Goal: Information Seeking & Learning: Check status

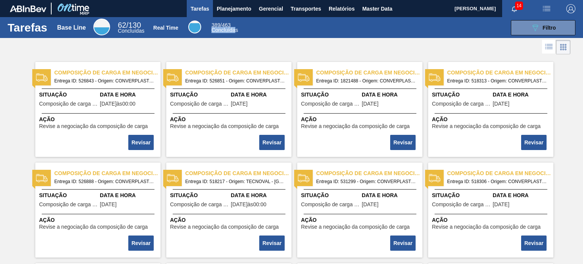
drag, startPoint x: 212, startPoint y: 27, endPoint x: 235, endPoint y: 28, distance: 22.8
click at [235, 28] on span "Concluídas" at bounding box center [224, 30] width 27 height 6
click at [331, 7] on span "Relatórios" at bounding box center [341, 8] width 26 height 9
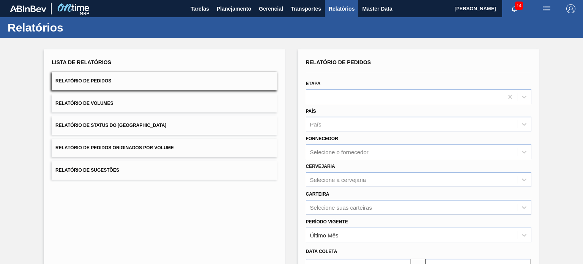
click at [150, 123] on button "Relatório de Status do Estoque" at bounding box center [164, 125] width 225 height 19
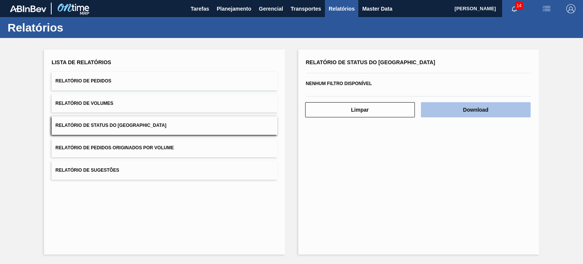
click at [469, 109] on button "Download" at bounding box center [476, 109] width 110 height 15
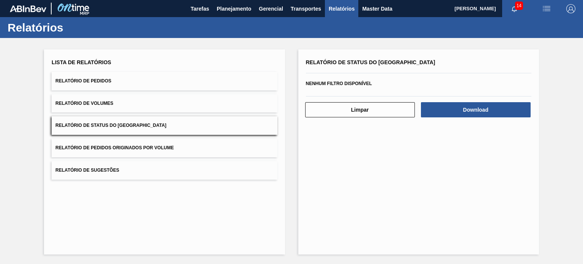
click at [154, 83] on button "Relatório de Pedidos" at bounding box center [164, 81] width 225 height 19
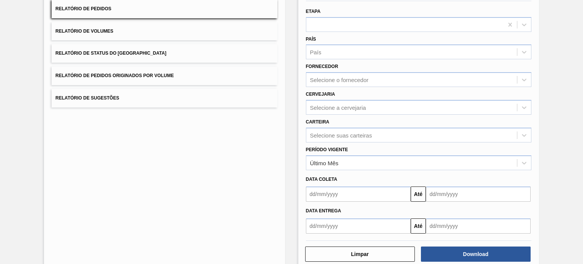
scroll to position [76, 0]
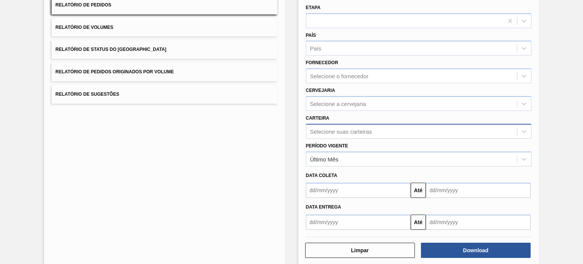
click at [361, 126] on div "Selecione suas carteiras" at bounding box center [411, 131] width 211 height 11
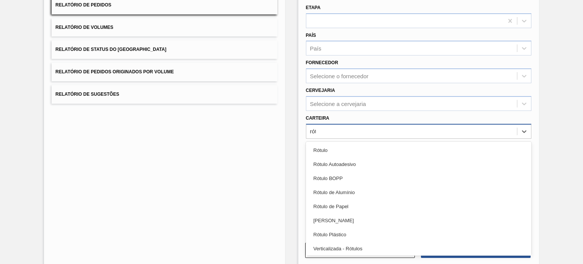
type input "rótu"
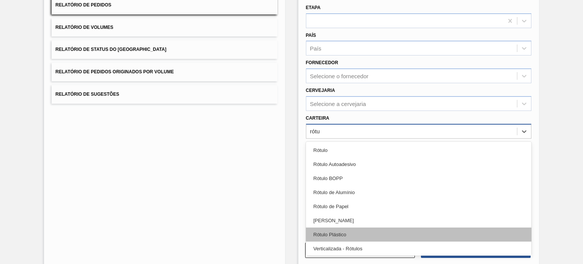
click at [343, 231] on div "Rótulo Plástico" at bounding box center [418, 234] width 225 height 14
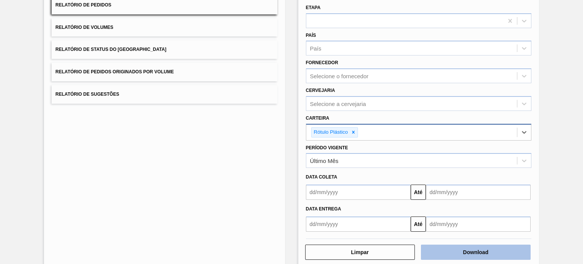
click at [459, 255] on button "Download" at bounding box center [476, 251] width 110 height 15
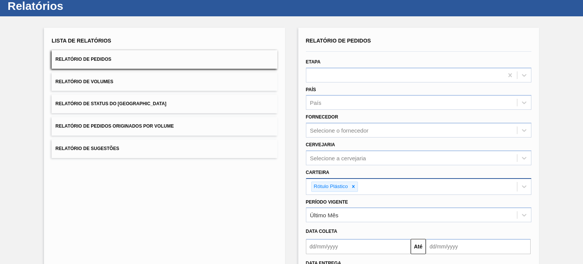
scroll to position [0, 0]
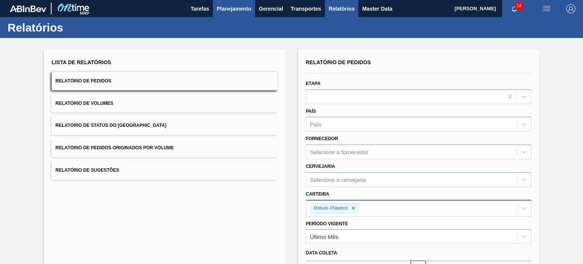
click at [224, 12] on span "Planejamento" at bounding box center [234, 8] width 35 height 9
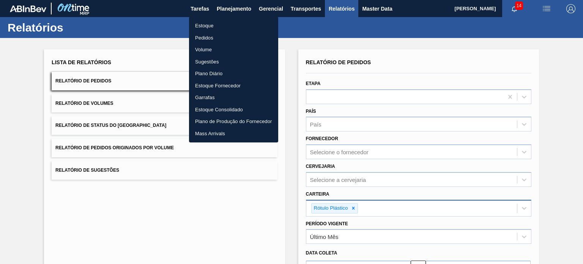
click at [216, 28] on li "Estoque" at bounding box center [233, 26] width 89 height 12
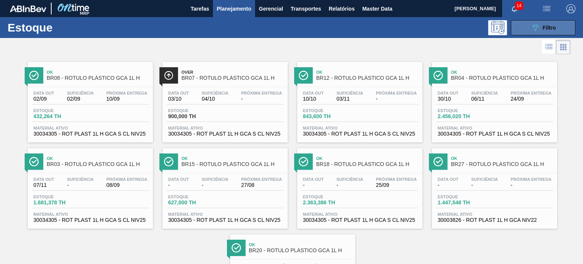
click at [551, 28] on span "Filtro" at bounding box center [548, 28] width 13 height 6
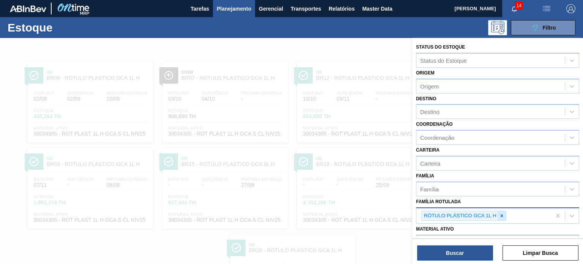
click at [498, 217] on div at bounding box center [501, 215] width 8 height 9
paste Rotulada "RÓTULO PLÁSTICO GCA ZERO 200ML H"
type Rotulada "RÓTULO PLÁSTICO GCA ZERO 200ML H"
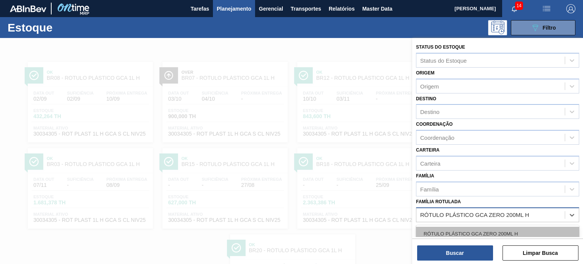
click at [476, 233] on div "RÓTULO PLÁSTICO GCA ZERO 200ML H" at bounding box center [497, 233] width 163 height 14
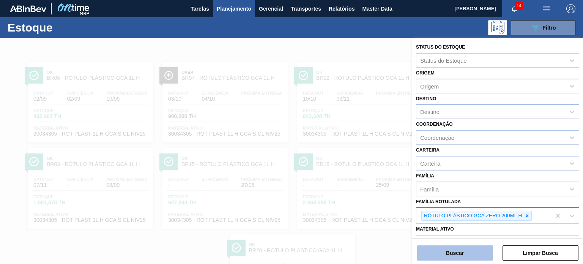
click at [467, 252] on button "Buscar" at bounding box center [455, 252] width 76 height 15
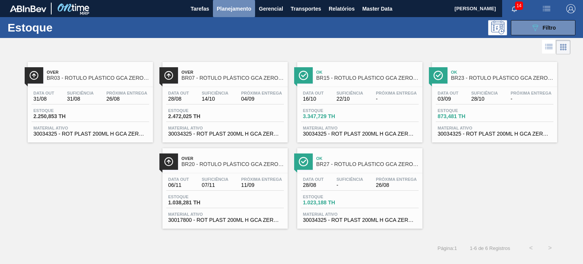
click at [237, 5] on span "Planejamento" at bounding box center [234, 8] width 35 height 9
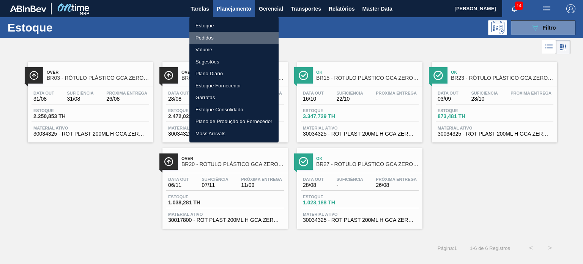
drag, startPoint x: 218, startPoint y: 35, endPoint x: 263, endPoint y: 63, distance: 53.2
click at [218, 35] on li "Pedidos" at bounding box center [233, 38] width 89 height 12
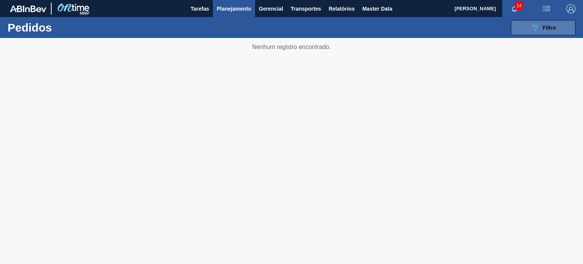
click at [517, 31] on button "089F7B8B-B2A5-4AFE-B5C0-19BA573D28AC Filtro" at bounding box center [543, 27] width 64 height 15
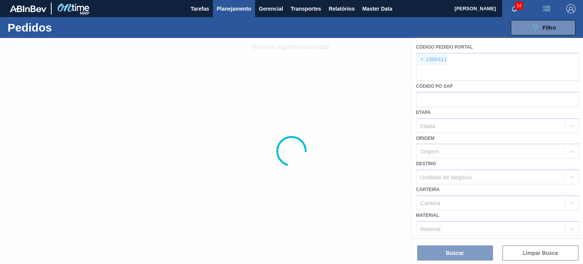
click at [419, 63] on div at bounding box center [291, 151] width 583 height 226
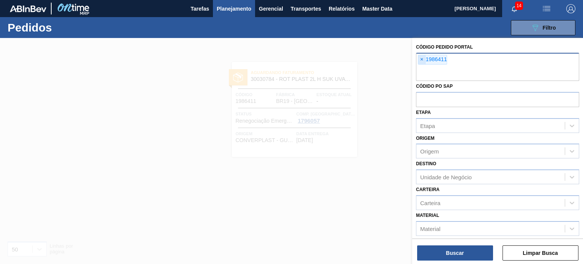
click at [420, 59] on span "×" at bounding box center [421, 59] width 7 height 9
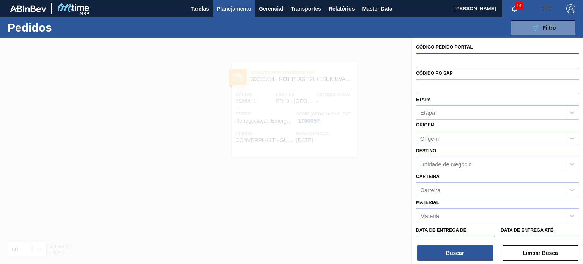
paste input "1971988"
type input "1971988"
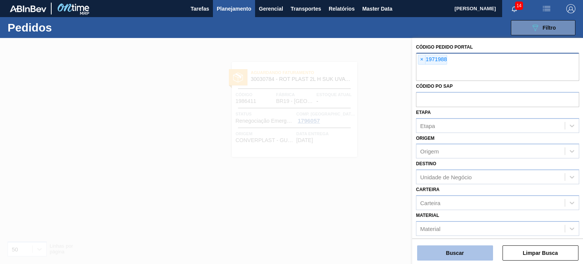
click at [473, 245] on div "Buscar Limpar Busca" at bounding box center [497, 248] width 171 height 21
click at [472, 247] on button "Buscar" at bounding box center [455, 252] width 76 height 15
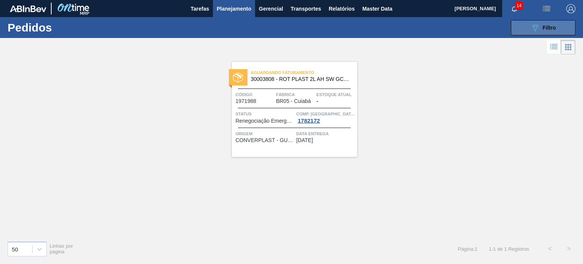
click at [540, 24] on div "089F7B8B-B2A5-4AFE-B5C0-19BA573D28AC Filtro" at bounding box center [542, 27] width 25 height 9
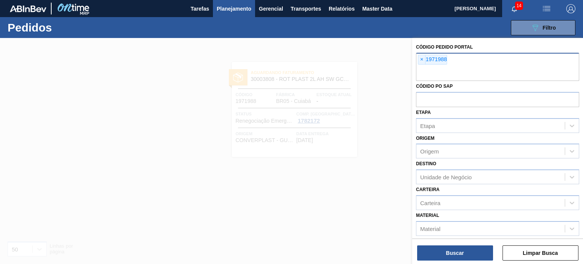
click at [422, 55] on span "×" at bounding box center [421, 59] width 7 height 9
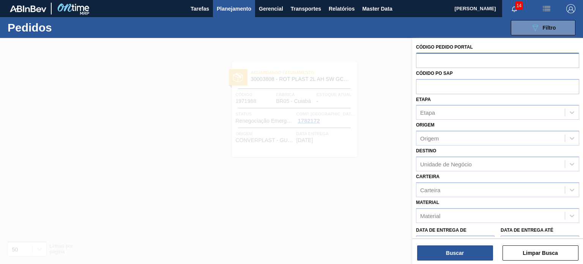
paste input "1994297"
type input "1994297"
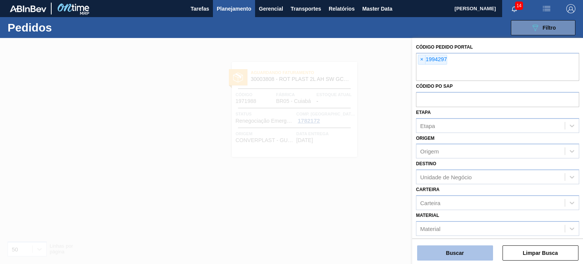
click at [454, 245] on button "Buscar" at bounding box center [455, 252] width 76 height 15
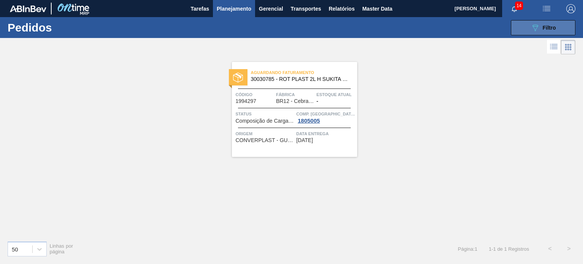
click at [525, 23] on button "089F7B8B-B2A5-4AFE-B5C0-19BA573D28AC Filtro" at bounding box center [543, 27] width 64 height 15
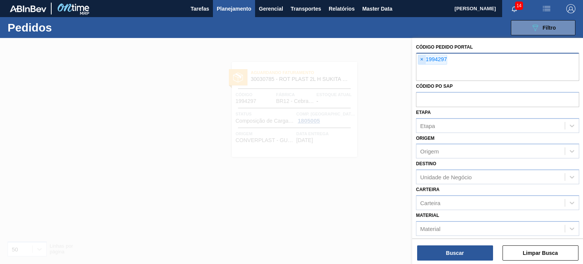
click at [418, 58] on span "×" at bounding box center [421, 59] width 7 height 9
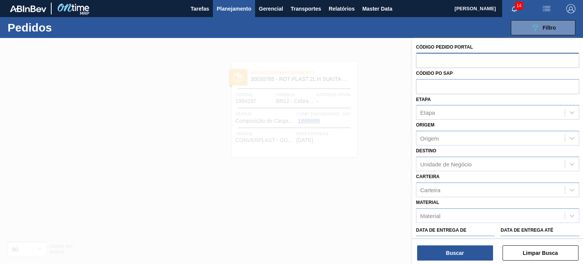
paste input "1994309"
type input "1994309"
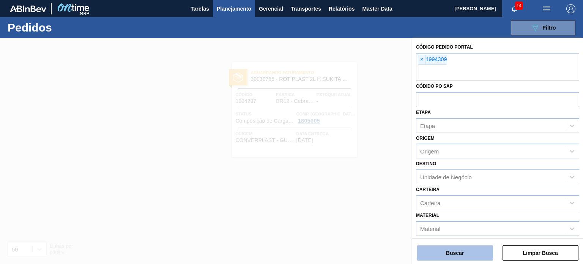
click at [452, 250] on button "Buscar" at bounding box center [455, 252] width 76 height 15
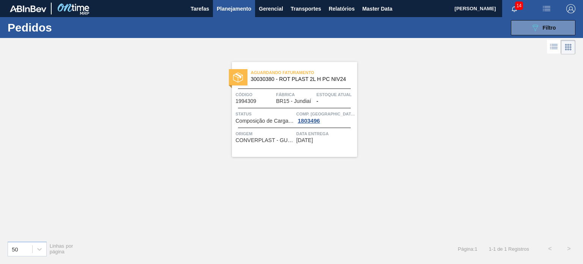
drag, startPoint x: 283, startPoint y: 106, endPoint x: 199, endPoint y: 125, distance: 86.3
click at [199, 125] on div "Aguardando Faturamento 30030380 - ROT PLAST 2L H PC NIV24 Código 1994309 Fábric…" at bounding box center [291, 145] width 583 height 178
click at [525, 24] on button "089F7B8B-B2A5-4AFE-B5C0-19BA573D28AC Filtro" at bounding box center [543, 27] width 64 height 15
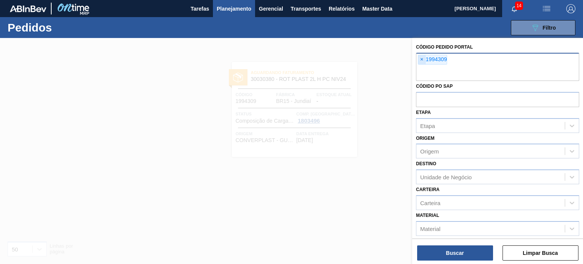
click at [421, 59] on span "×" at bounding box center [421, 59] width 7 height 9
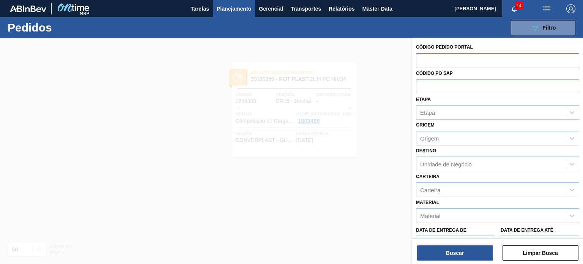
paste input "1994250"
type input "1994250"
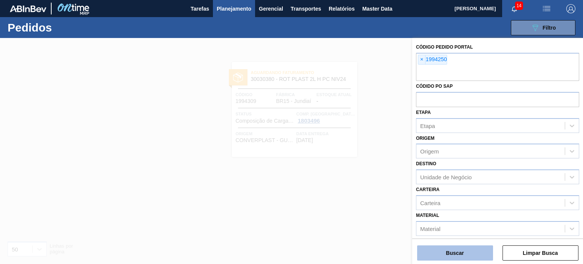
click at [462, 248] on button "Buscar" at bounding box center [455, 252] width 76 height 15
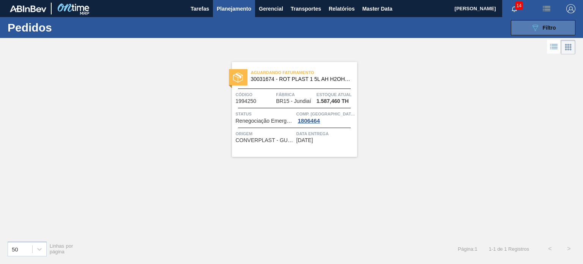
click at [521, 27] on button "089F7B8B-B2A5-4AFE-B5C0-19BA573D28AC Filtro" at bounding box center [543, 27] width 64 height 15
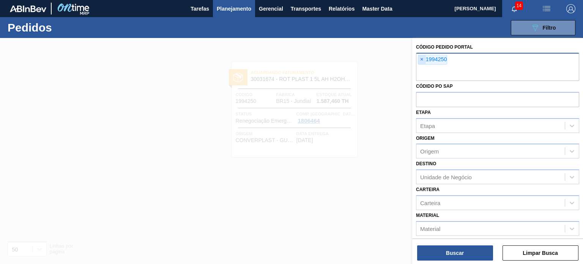
click at [419, 61] on span "×" at bounding box center [421, 59] width 7 height 9
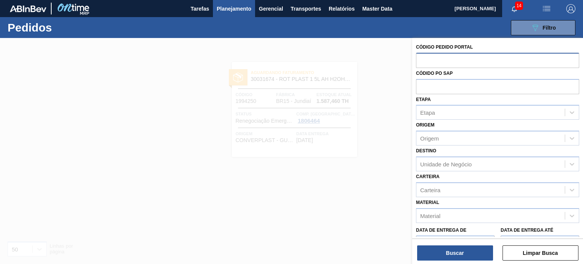
paste input "2003215"
type input "2003215"
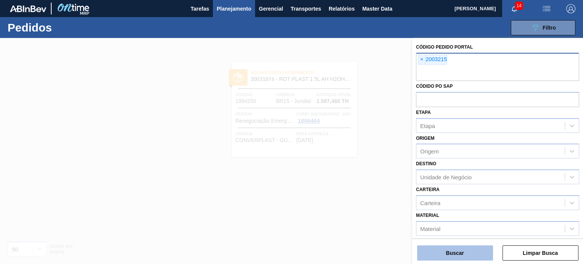
click at [453, 250] on button "Buscar" at bounding box center [455, 252] width 76 height 15
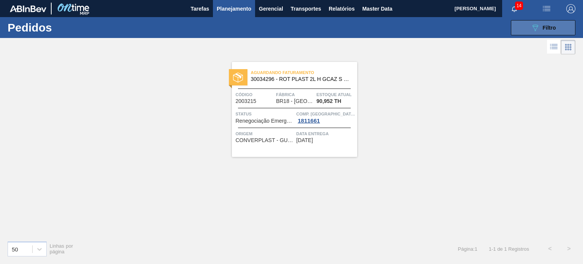
click at [529, 20] on div "089F7B8B-B2A5-4AFE-B5C0-19BA573D28AC Filtro Código Pedido Portal × 2003215 Códi…" at bounding box center [543, 27] width 64 height 15
click at [525, 29] on button "089F7B8B-B2A5-4AFE-B5C0-19BA573D28AC Filtro" at bounding box center [543, 27] width 64 height 15
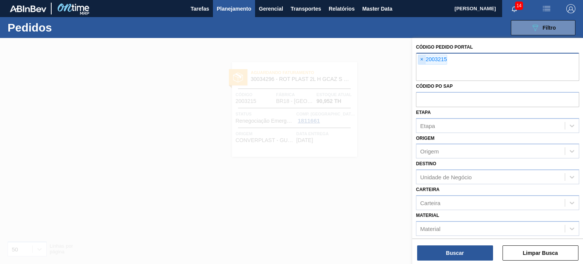
click at [420, 57] on span "×" at bounding box center [421, 59] width 7 height 9
paste input "2003267"
type input "2003267"
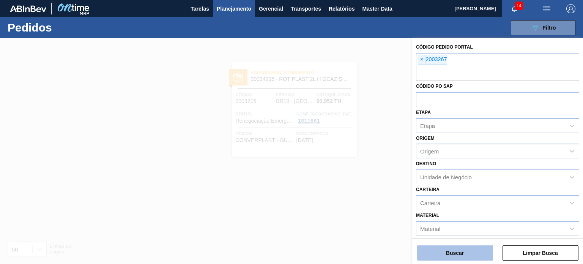
click at [448, 247] on button "Buscar" at bounding box center [455, 252] width 76 height 15
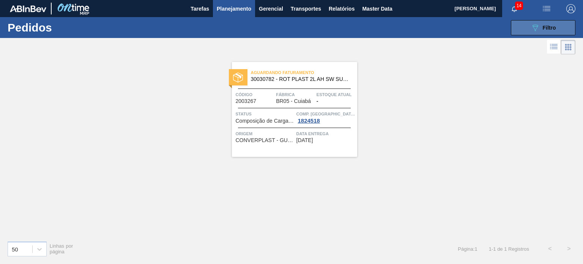
click at [545, 29] on span "Filtro" at bounding box center [548, 28] width 13 height 6
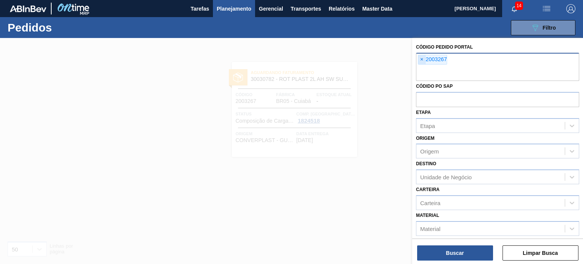
click at [423, 61] on span "×" at bounding box center [421, 59] width 7 height 9
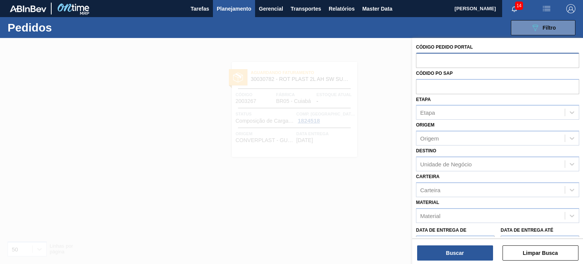
paste input "2003559"
type input "2003559"
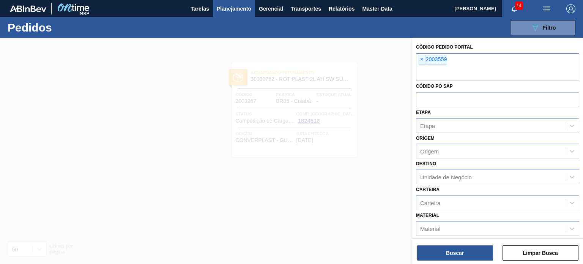
click at [456, 263] on div "Código Pedido Portal × 2003559 Códido PO SAP Etapa Etapa Origem Origem Destino …" at bounding box center [497, 151] width 171 height 227
click at [451, 256] on button "Buscar" at bounding box center [455, 252] width 76 height 15
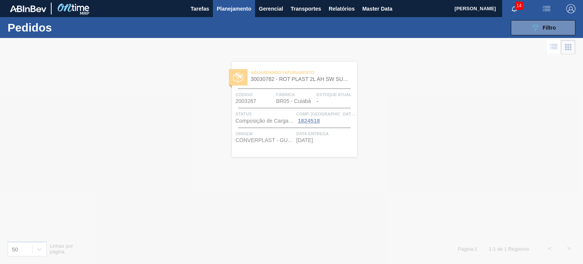
drag, startPoint x: 290, startPoint y: 97, endPoint x: 207, endPoint y: 140, distance: 93.6
click at [207, 140] on div at bounding box center [291, 151] width 583 height 226
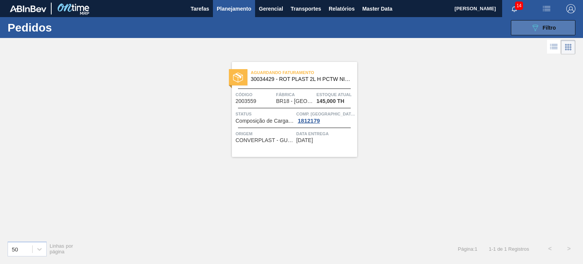
click at [520, 27] on button "089F7B8B-B2A5-4AFE-B5C0-19BA573D28AC Filtro" at bounding box center [543, 27] width 64 height 15
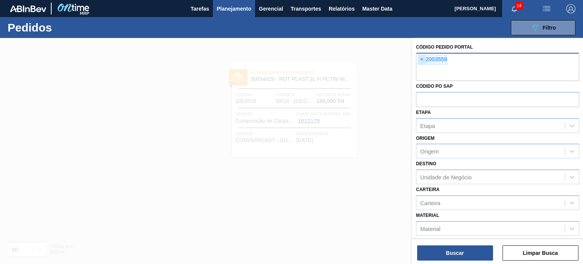
click at [422, 59] on span "×" at bounding box center [421, 59] width 7 height 9
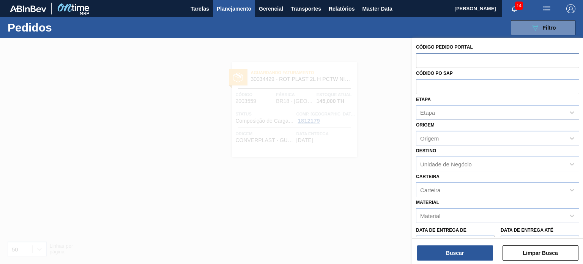
paste input "2001737"
type input "2001737"
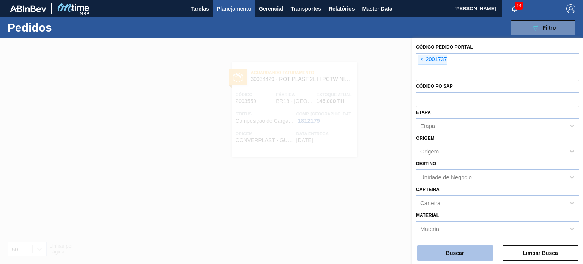
click at [462, 247] on button "Buscar" at bounding box center [455, 252] width 76 height 15
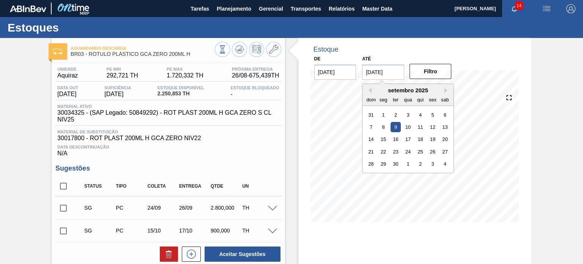
click at [389, 72] on input "09/09/2025" at bounding box center [383, 71] width 42 height 15
click at [446, 91] on button "Next Month" at bounding box center [446, 90] width 5 height 5
click at [446, 164] on div "3" at bounding box center [445, 164] width 10 height 10
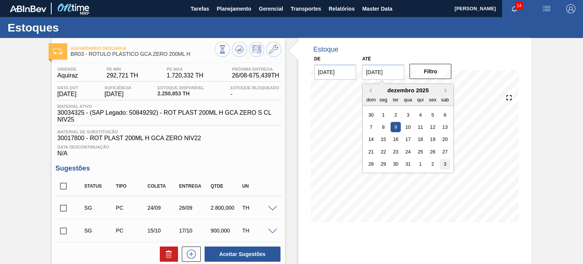
type input "03/01/2026"
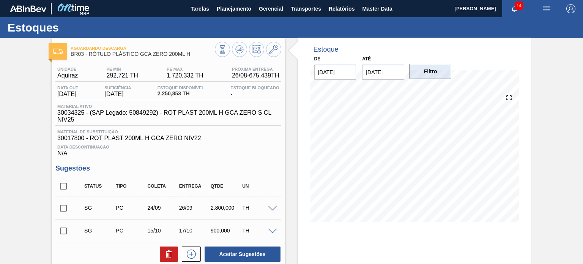
click at [428, 70] on button "Filtro" at bounding box center [430, 71] width 42 height 15
click at [243, 53] on icon at bounding box center [239, 49] width 9 height 9
click at [553, 136] on div "Aguardando Descarga BR03 - RÓTULO PLÁSTICO GCA ZERO 200ML H Unidade Aquiraz PE …" at bounding box center [291, 216] width 583 height 357
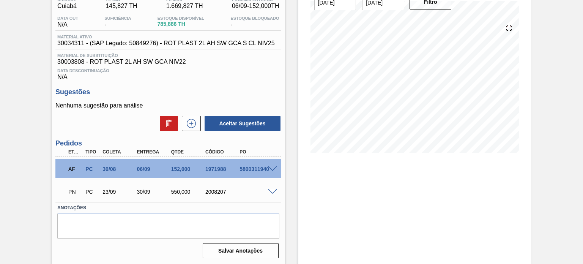
scroll to position [70, 0]
click at [271, 186] on div "PN PC 23/09 30/09 550,000 2008207" at bounding box center [167, 190] width 225 height 19
click at [271, 189] on span at bounding box center [272, 191] width 9 height 6
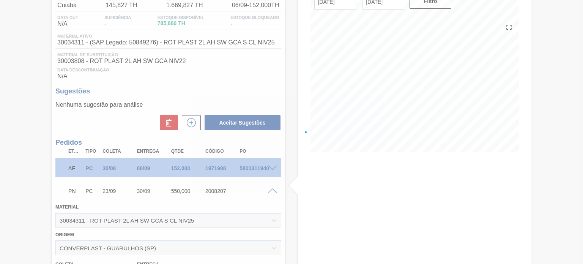
click at [271, 189] on div at bounding box center [291, 132] width 583 height 264
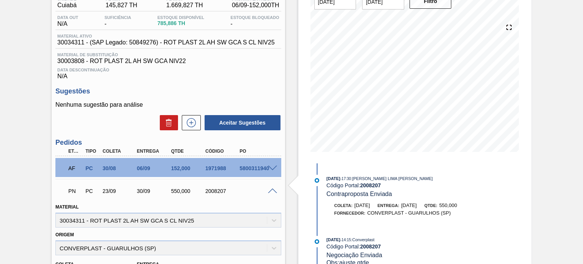
click at [271, 189] on span at bounding box center [272, 191] width 9 height 6
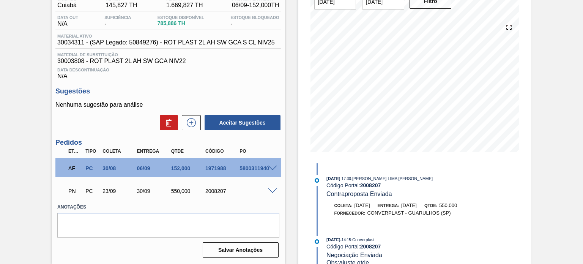
click at [271, 171] on div "AF PC 30/08 06/09 152,000 1971988 5800311940" at bounding box center [167, 167] width 225 height 19
click at [270, 170] on span at bounding box center [272, 168] width 9 height 6
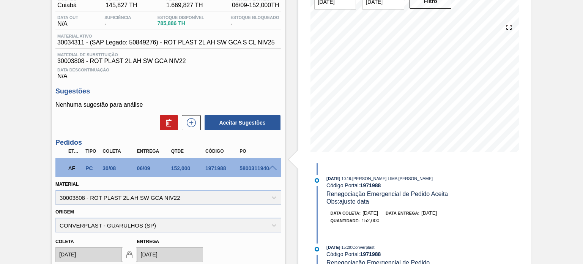
click at [145, 166] on div "06/09" at bounding box center [154, 168] width 38 height 6
click at [298, 146] on div "Estoque De 26/08/2025 Até 03/01/2026 Filtro" at bounding box center [414, 65] width 233 height 195
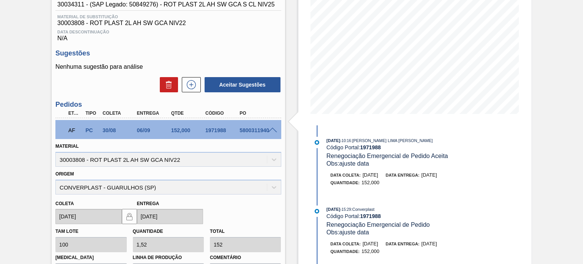
drag, startPoint x: 456, startPoint y: 174, endPoint x: 423, endPoint y: 174, distance: 33.0
click at [424, 174] on div "Data coleta: 30/08/2025 Data entrega: 06/09/2025" at bounding box center [420, 175] width 180 height 8
click at [215, 135] on div "AF PC 30/08 06/09 152,000 1971988 5800311940" at bounding box center [165, 129] width 205 height 15
click at [214, 134] on div "AF PC 30/08 06/09 152,000 1971988 5800311940" at bounding box center [165, 129] width 205 height 15
click at [212, 132] on div "1971988" at bounding box center [222, 130] width 38 height 6
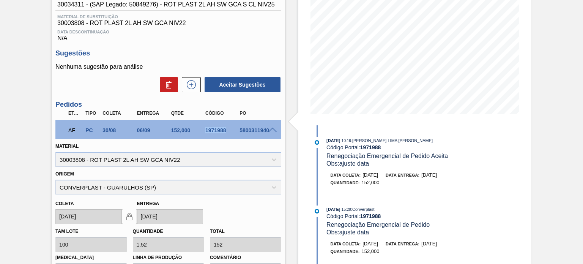
click at [212, 132] on div "1971988" at bounding box center [222, 130] width 38 height 6
copy div "1971988"
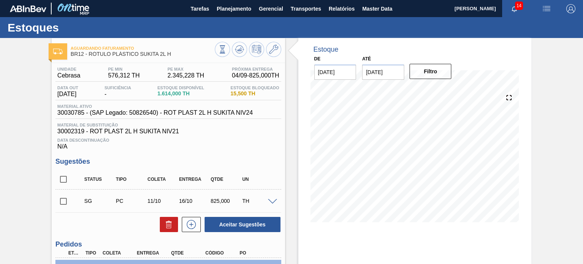
drag, startPoint x: 0, startPoint y: 0, endPoint x: 215, endPoint y: 118, distance: 245.6
click at [215, 118] on div "Material ativo 30030785 - (SAP Legado: 50826540) - ROT PLAST 2L H SUKITA NIV24" at bounding box center [167, 111] width 225 height 15
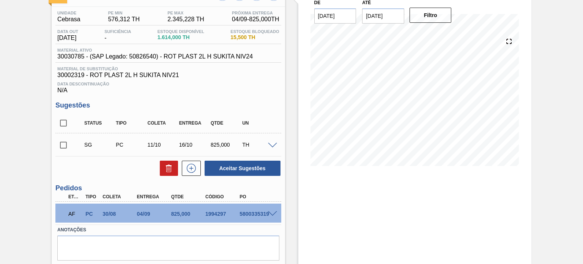
scroll to position [76, 0]
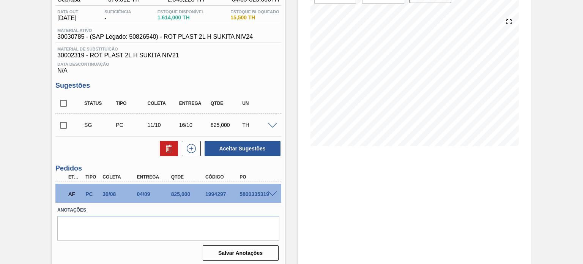
click at [269, 193] on span at bounding box center [272, 194] width 9 height 6
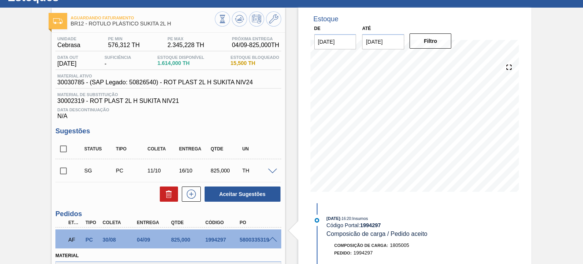
scroll to position [0, 0]
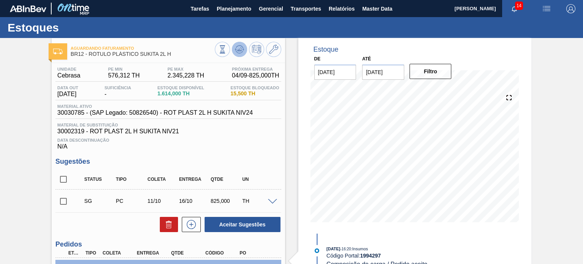
click at [234, 54] on button at bounding box center [239, 49] width 15 height 15
click at [553, 150] on div "Aguardando Faturamento BR12 - RÓTULO PLÁSTICO SUKITA 2L H Unidade Cebrasa PE MI…" at bounding box center [291, 190] width 583 height 305
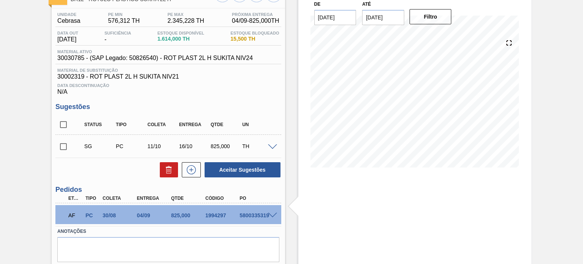
scroll to position [76, 0]
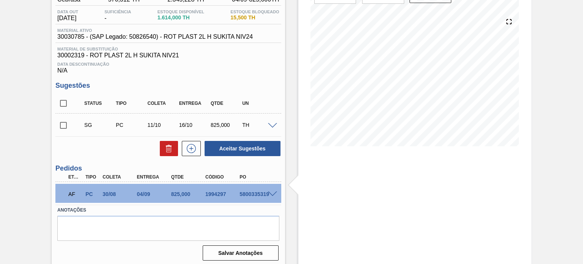
click at [207, 196] on div "1994297" at bounding box center [222, 194] width 38 height 6
copy div "1994297"
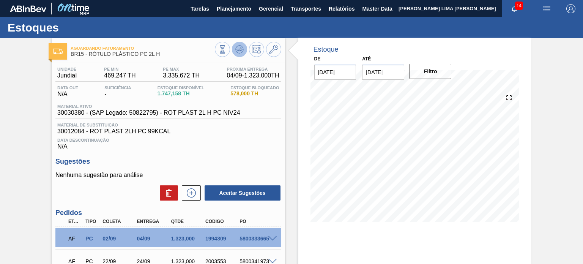
click at [238, 51] on icon at bounding box center [239, 49] width 9 height 9
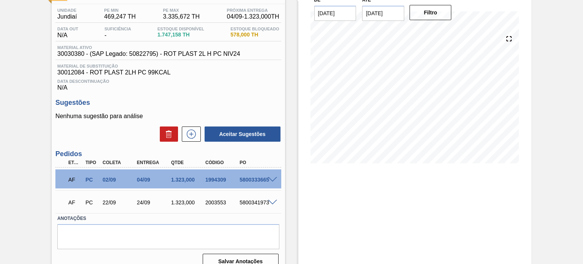
scroll to position [70, 0]
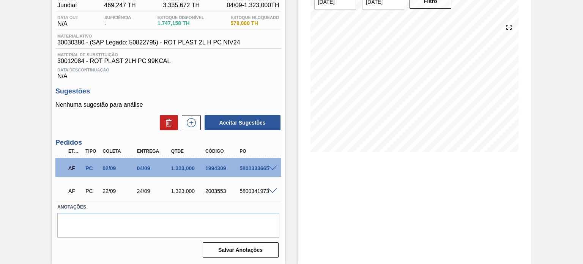
click at [217, 167] on div "1994309" at bounding box center [222, 168] width 38 height 6
copy div "1994309"
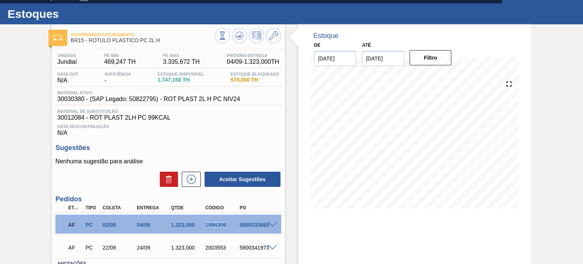
scroll to position [0, 0]
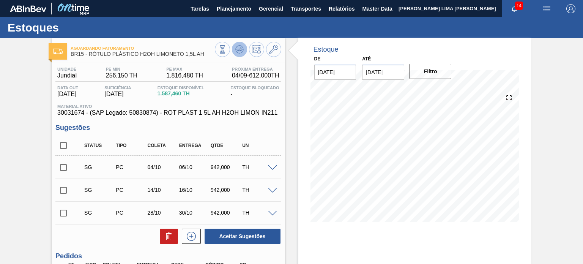
click at [240, 52] on icon at bounding box center [239, 49] width 9 height 9
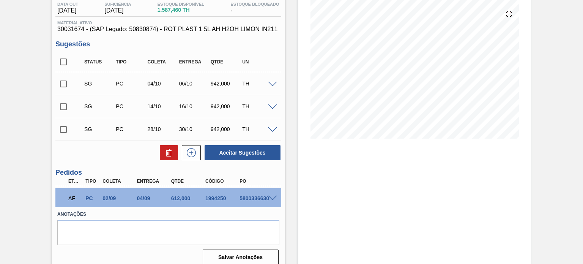
scroll to position [90, 0]
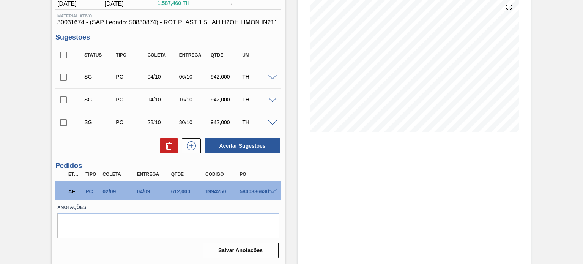
click at [271, 194] on div "5800336630" at bounding box center [256, 191] width 38 height 6
click at [271, 191] on span at bounding box center [272, 192] width 9 height 6
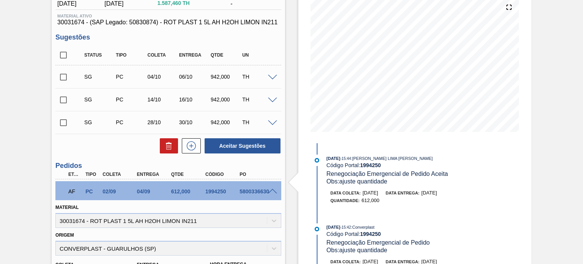
click at [214, 192] on div "1994250" at bounding box center [222, 191] width 38 height 6
copy div "1994250"
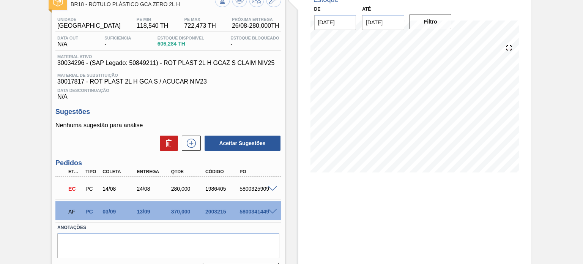
scroll to position [32, 0]
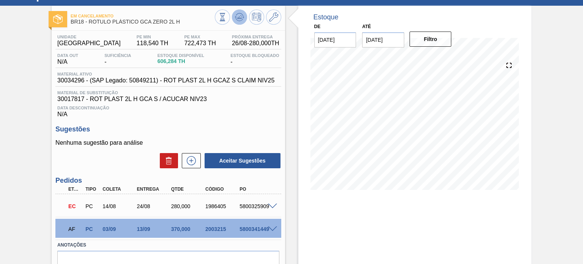
click at [236, 19] on icon at bounding box center [239, 17] width 9 height 9
click at [218, 229] on div "2003215" at bounding box center [222, 229] width 38 height 6
copy div "2003215"
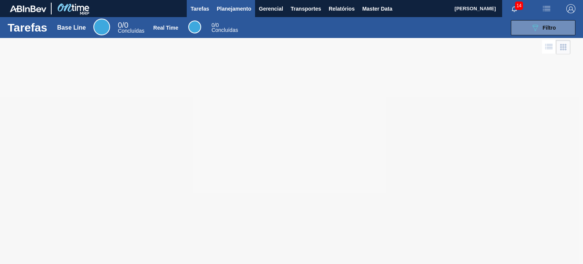
click at [226, 14] on button "Planejamento" at bounding box center [234, 8] width 42 height 17
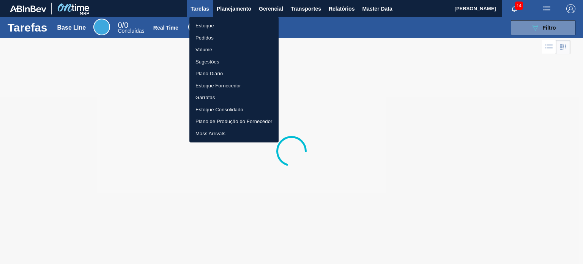
click at [223, 23] on li "Estoque" at bounding box center [233, 26] width 89 height 12
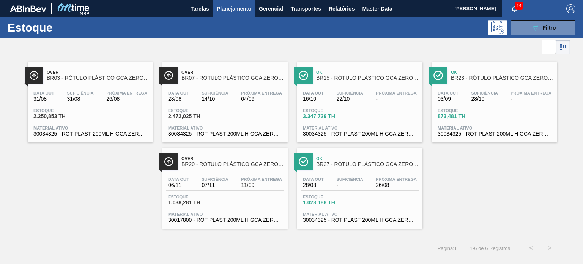
click at [522, 38] on div "Estoque 089F7B8B-B2A5-4AFE-B5C0-19BA573D28AC Filtro" at bounding box center [291, 27] width 583 height 21
click at [523, 32] on button "089F7B8B-B2A5-4AFE-B5C0-19BA573D28AC Filtro" at bounding box center [543, 27] width 64 height 15
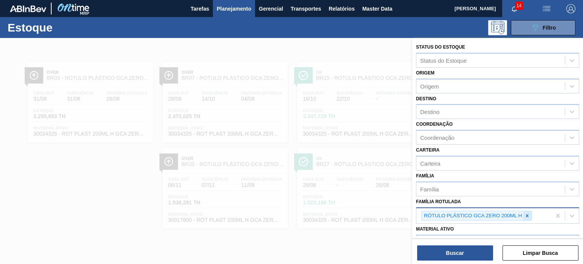
click at [526, 214] on icon at bounding box center [527, 215] width 3 height 3
type Rotulada "200 h pc"
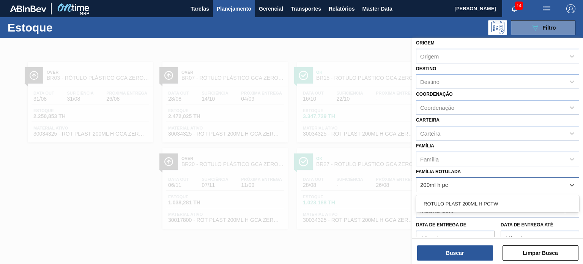
scroll to position [38, 0]
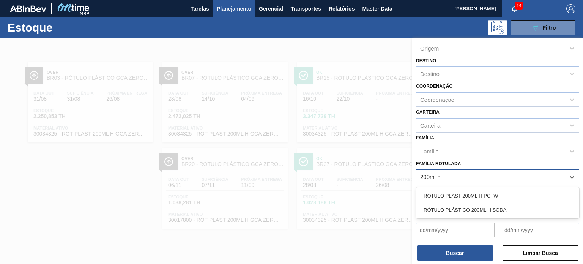
type Rotulada "200ml h"
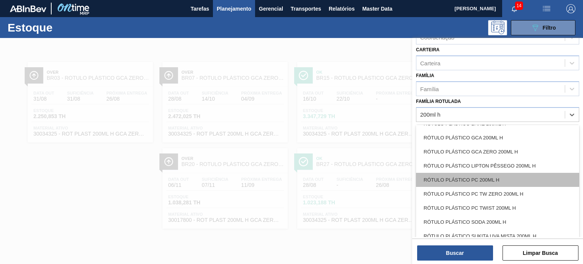
click at [545, 177] on div "RÓTULO PLÁSTICO PC 200ML H" at bounding box center [497, 180] width 163 height 14
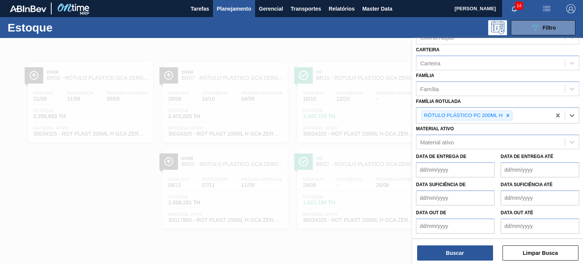
scroll to position [98, 0]
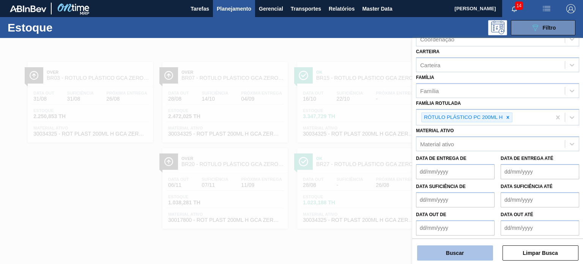
click at [472, 254] on button "Buscar" at bounding box center [455, 252] width 76 height 15
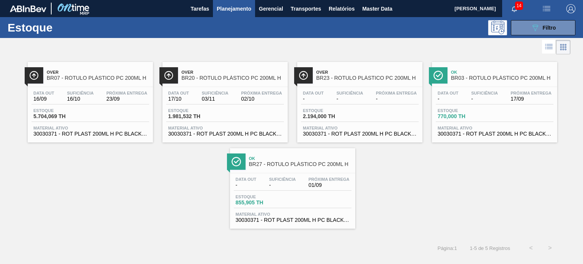
click at [246, 8] on span "Planejamento" at bounding box center [234, 8] width 35 height 9
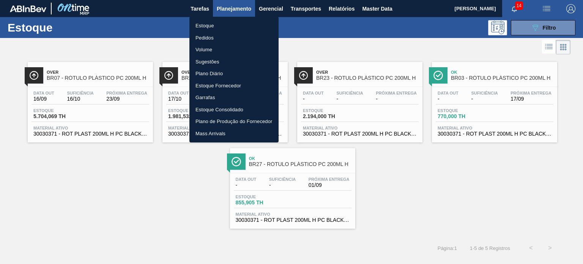
click at [205, 39] on li "Pedidos" at bounding box center [233, 38] width 89 height 12
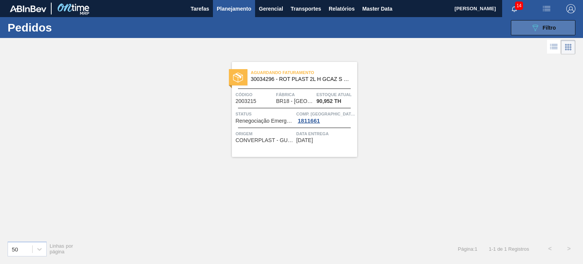
click at [521, 25] on button "089F7B8B-B2A5-4AFE-B5C0-19BA573D28AC Filtro" at bounding box center [543, 27] width 64 height 15
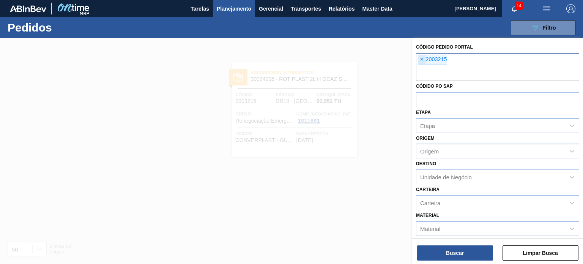
click at [420, 57] on span "×" at bounding box center [421, 59] width 7 height 9
paste input "2001709"
type input "2001709"
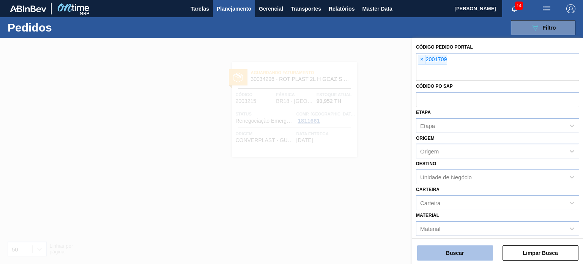
click at [460, 246] on button "Buscar" at bounding box center [455, 252] width 76 height 15
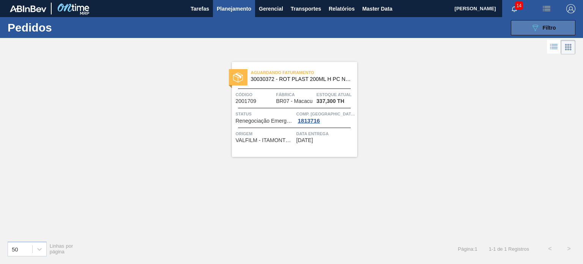
click at [522, 30] on button "089F7B8B-B2A5-4AFE-B5C0-19BA573D28AC Filtro" at bounding box center [543, 27] width 64 height 15
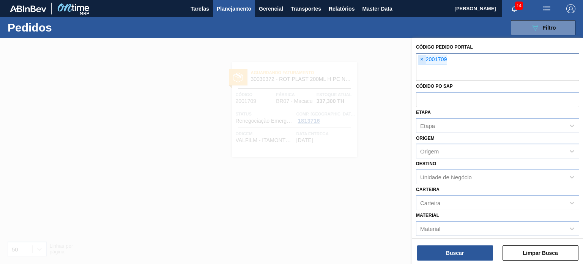
click at [422, 57] on span "×" at bounding box center [421, 59] width 7 height 9
paste input "2003192"
type input "2003192"
click at [472, 244] on div "Buscar Limpar Busca" at bounding box center [497, 248] width 171 height 21
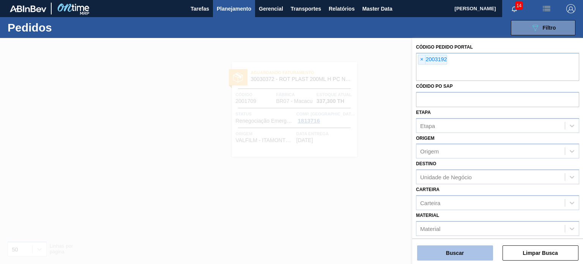
click at [471, 247] on button "Buscar" at bounding box center [455, 252] width 76 height 15
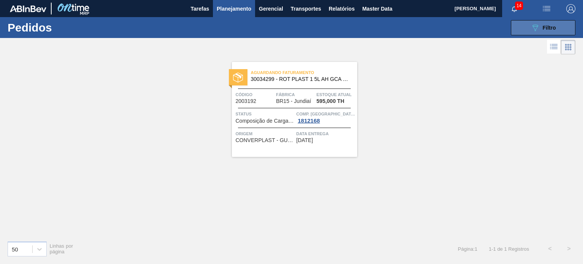
click at [556, 22] on button "089F7B8B-B2A5-4AFE-B5C0-19BA573D28AC Filtro" at bounding box center [543, 27] width 64 height 15
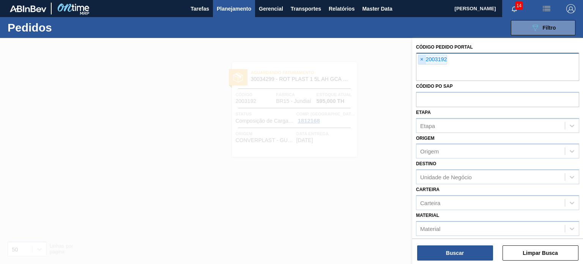
click at [423, 58] on span "×" at bounding box center [421, 59] width 7 height 9
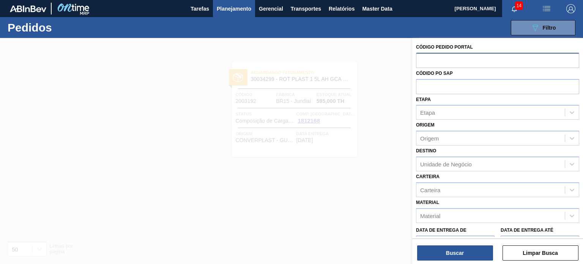
paste input "2008213"
type input "2008213"
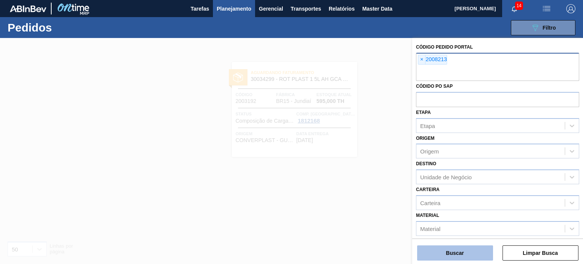
click at [461, 253] on button "Buscar" at bounding box center [455, 252] width 76 height 15
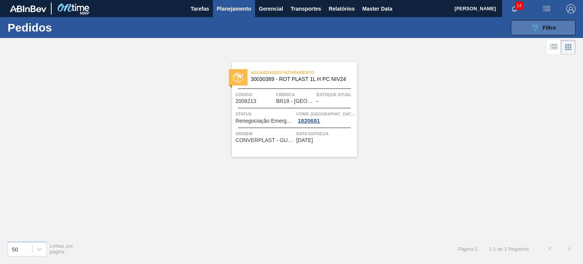
click at [531, 29] on icon "089F7B8B-B2A5-4AFE-B5C0-19BA573D28AC" at bounding box center [534, 27] width 9 height 9
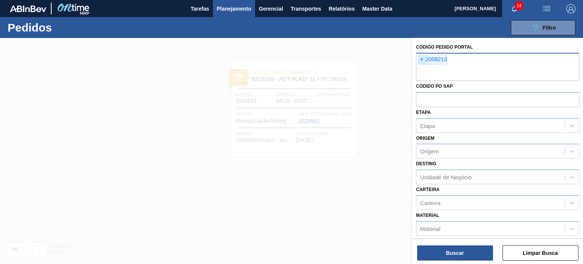
click at [419, 60] on span "×" at bounding box center [421, 59] width 7 height 9
paste input "1994253"
type input "1994253"
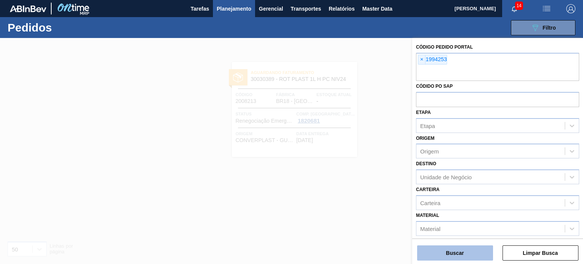
click at [468, 248] on button "Buscar" at bounding box center [455, 252] width 76 height 15
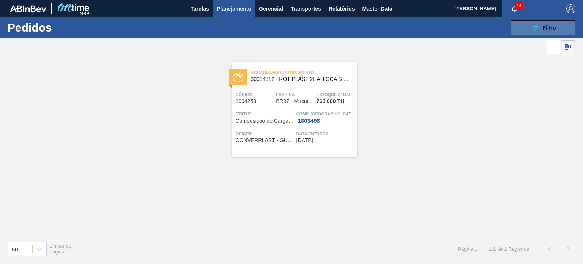
click at [531, 33] on button "089F7B8B-B2A5-4AFE-B5C0-19BA573D28AC Filtro" at bounding box center [543, 27] width 64 height 15
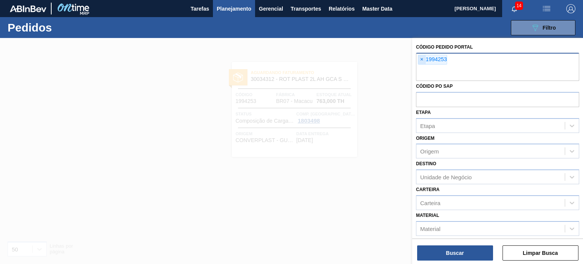
click at [419, 59] on span "×" at bounding box center [421, 59] width 7 height 9
paste input "2003552"
type input "2003552"
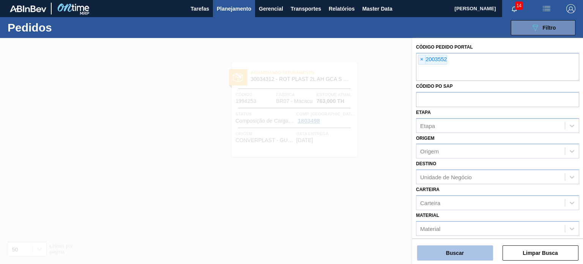
click at [482, 248] on button "Buscar" at bounding box center [455, 252] width 76 height 15
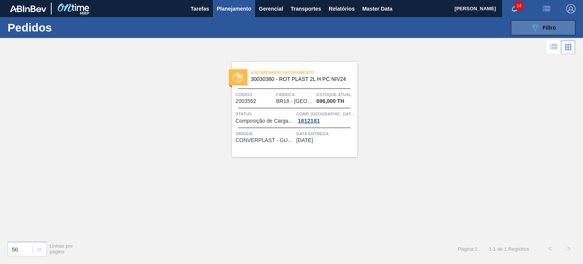
click at [551, 28] on span "Filtro" at bounding box center [548, 28] width 13 height 6
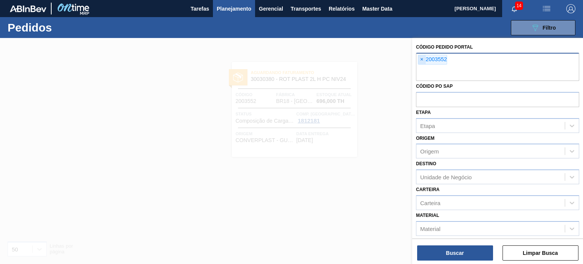
click at [420, 63] on span "×" at bounding box center [421, 59] width 7 height 9
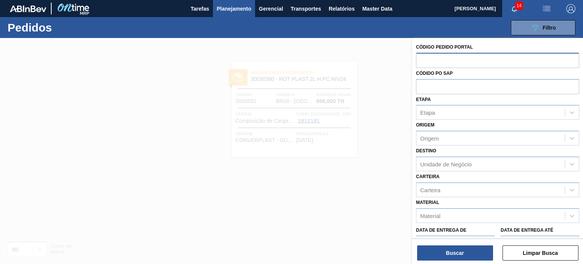
paste input "2003146"
type input "2003146"
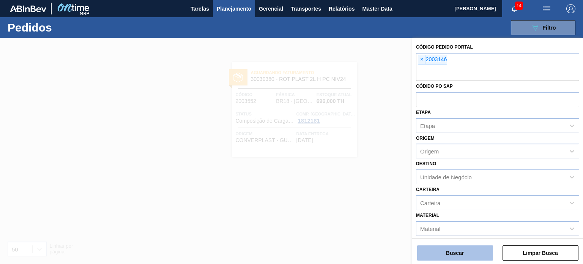
click at [463, 247] on button "Buscar" at bounding box center [455, 252] width 76 height 15
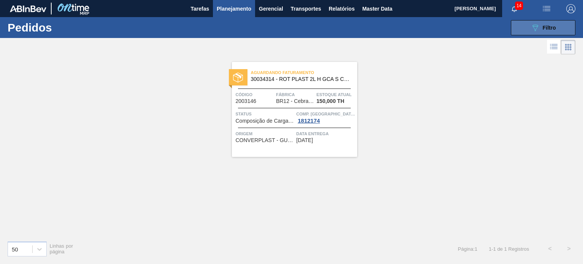
click at [561, 29] on button "089F7B8B-B2A5-4AFE-B5C0-19BA573D28AC Filtro" at bounding box center [543, 27] width 64 height 15
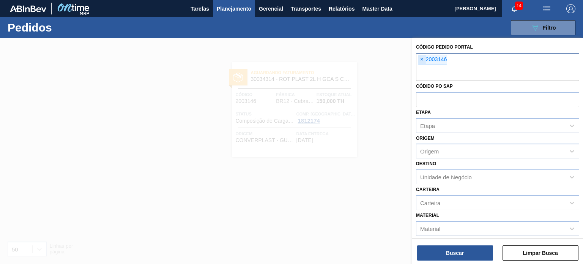
click at [423, 58] on span "×" at bounding box center [421, 59] width 7 height 9
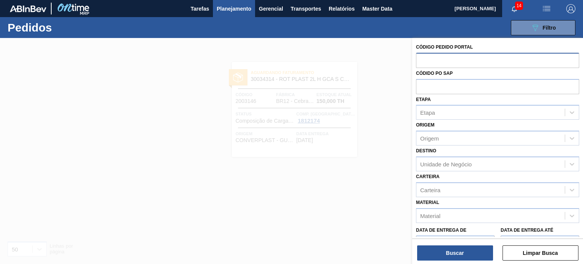
paste input "1991999"
type input "1991999"
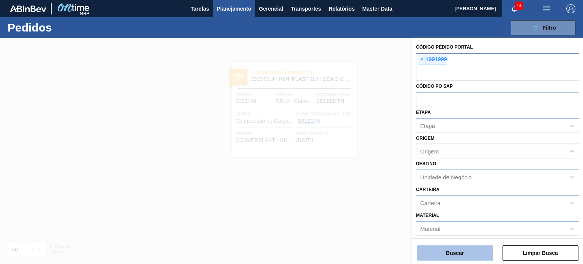
click at [447, 258] on button "Buscar" at bounding box center [455, 252] width 76 height 15
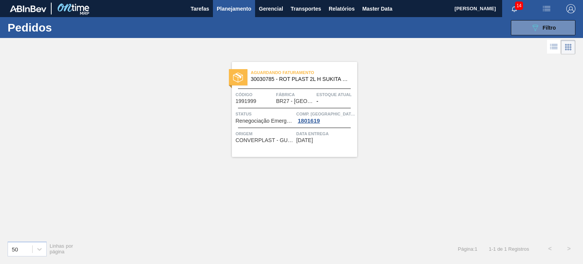
drag, startPoint x: 519, startPoint y: 28, endPoint x: 509, endPoint y: 36, distance: 12.7
click at [520, 28] on button "089F7B8B-B2A5-4AFE-B5C0-19BA573D28AC Filtro" at bounding box center [543, 27] width 64 height 15
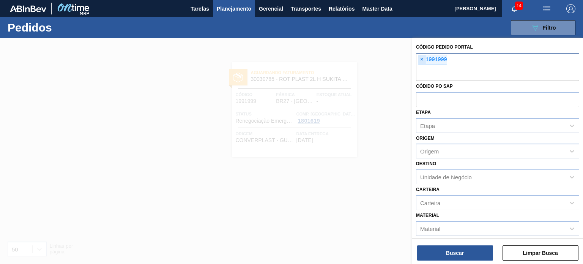
click at [420, 59] on span "×" at bounding box center [421, 59] width 7 height 9
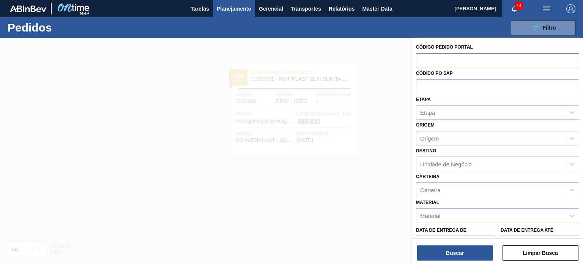
paste input "1996899"
type input "1996899"
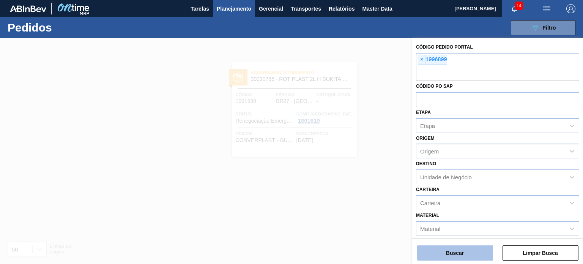
click at [457, 250] on button "Buscar" at bounding box center [455, 252] width 76 height 15
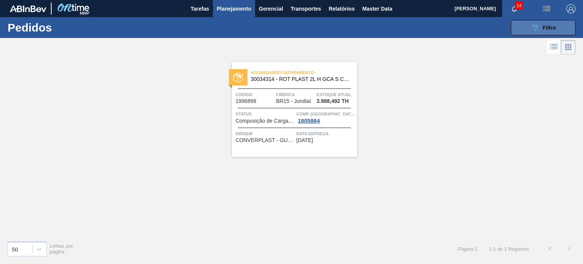
click at [517, 33] on button "089F7B8B-B2A5-4AFE-B5C0-19BA573D28AC Filtro" at bounding box center [543, 27] width 64 height 15
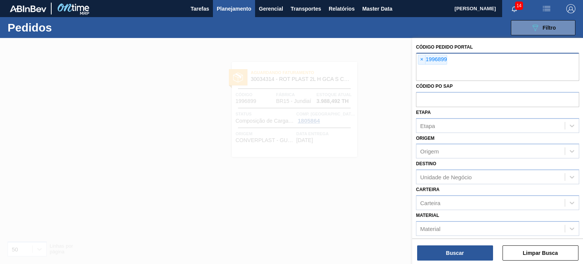
click at [419, 60] on span "×" at bounding box center [421, 59] width 7 height 9
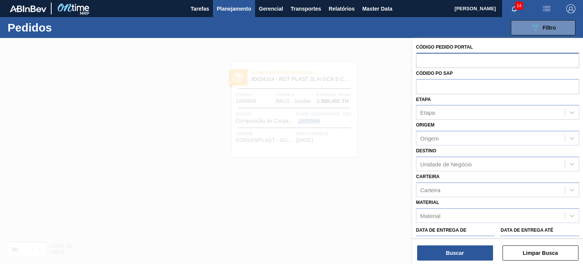
paste input "2000586"
type input "2000586"
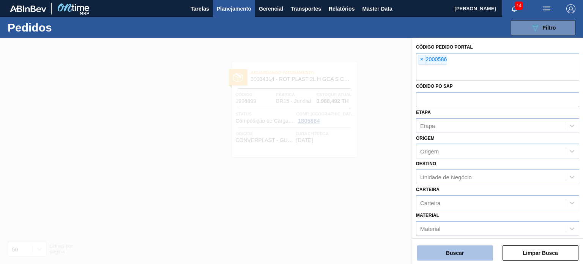
click at [464, 248] on button "Buscar" at bounding box center [455, 252] width 76 height 15
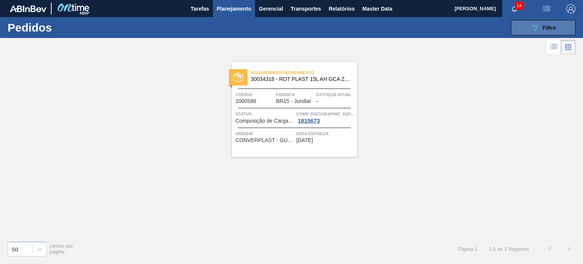
click at [558, 24] on button "089F7B8B-B2A5-4AFE-B5C0-19BA573D28AC Filtro" at bounding box center [543, 27] width 64 height 15
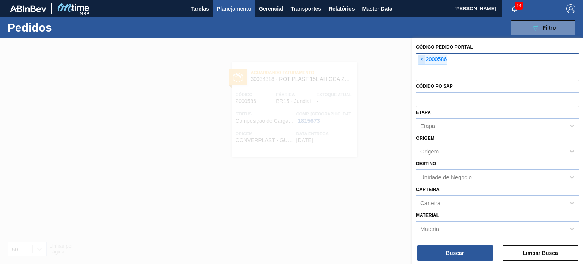
click at [423, 56] on span "×" at bounding box center [421, 59] width 7 height 9
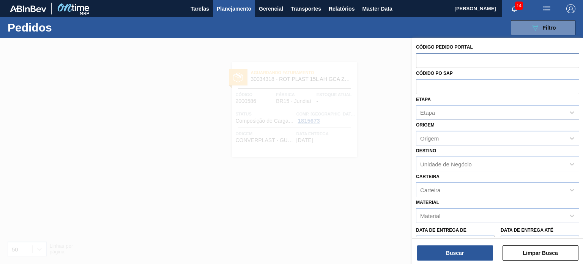
paste input "2002767"
type input "2002767"
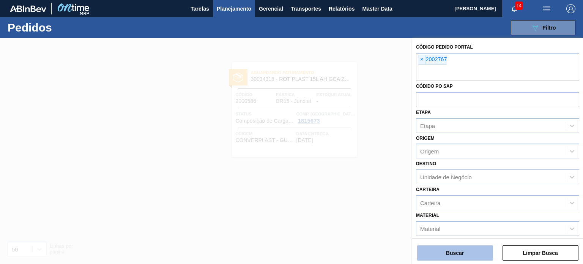
click at [458, 248] on button "Buscar" at bounding box center [455, 252] width 76 height 15
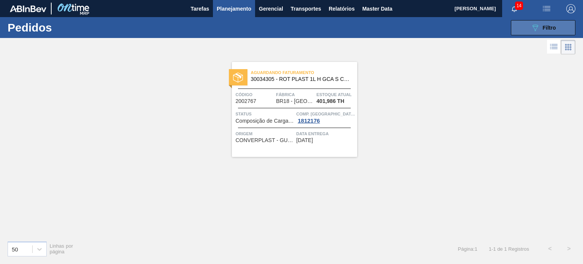
click at [558, 23] on button "089F7B8B-B2A5-4AFE-B5C0-19BA573D28AC Filtro" at bounding box center [543, 27] width 64 height 15
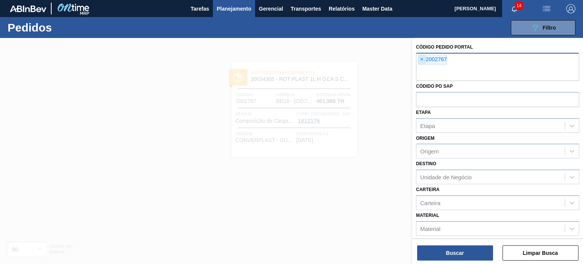
click at [422, 59] on span "×" at bounding box center [421, 59] width 7 height 9
paste input "1994252"
type input "1994252"
click at [463, 243] on div "Buscar Limpar Busca" at bounding box center [497, 248] width 171 height 21
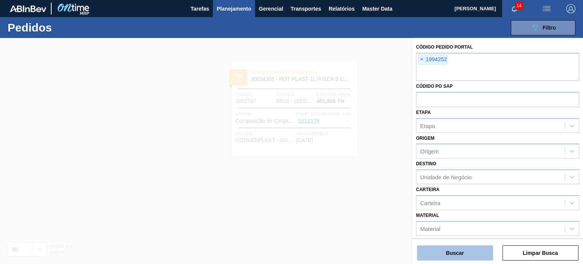
click at [464, 248] on button "Buscar" at bounding box center [455, 252] width 76 height 15
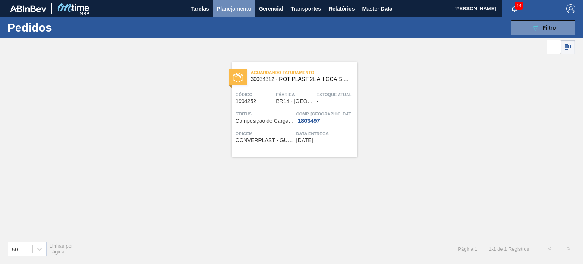
click at [237, 6] on span "Planejamento" at bounding box center [234, 8] width 35 height 9
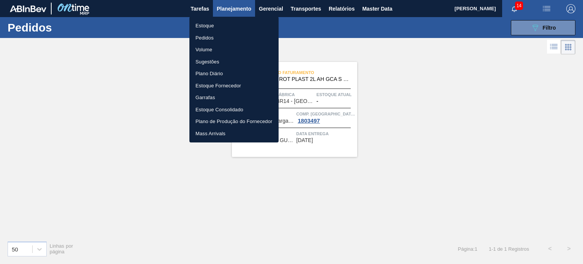
drag, startPoint x: 231, startPoint y: 20, endPoint x: 225, endPoint y: 26, distance: 7.8
click at [231, 20] on li "Estoque" at bounding box center [233, 26] width 89 height 12
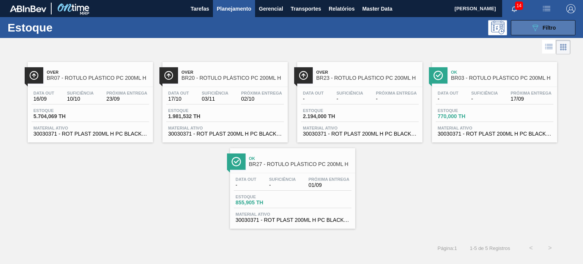
click at [536, 35] on button "089F7B8B-B2A5-4AFE-B5C0-19BA573D28AC Filtro" at bounding box center [543, 27] width 64 height 15
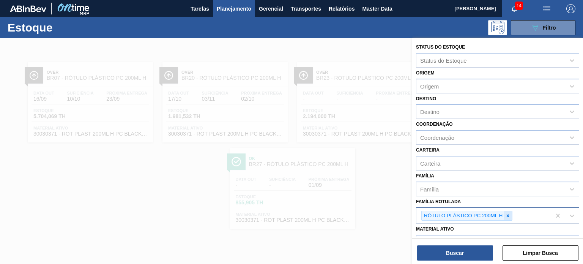
click at [508, 215] on icon at bounding box center [507, 215] width 5 height 5
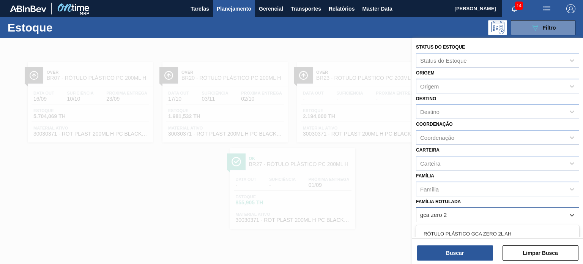
type Rotulada "gca zero 2l"
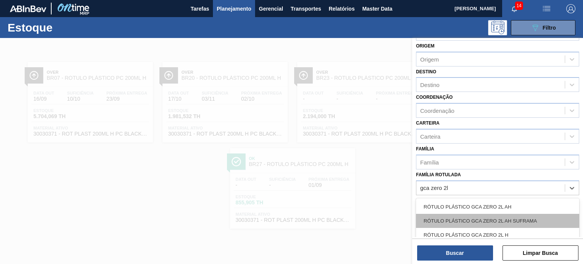
scroll to position [38, 0]
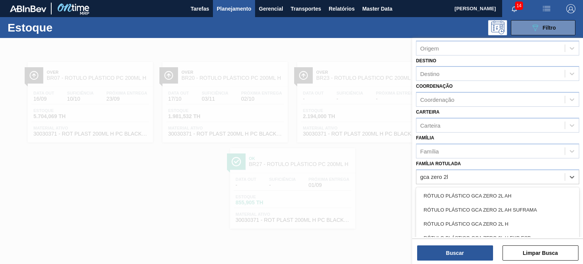
click at [499, 219] on div "RÓTULO PLÁSTICO GCA ZERO 2L H" at bounding box center [497, 224] width 163 height 14
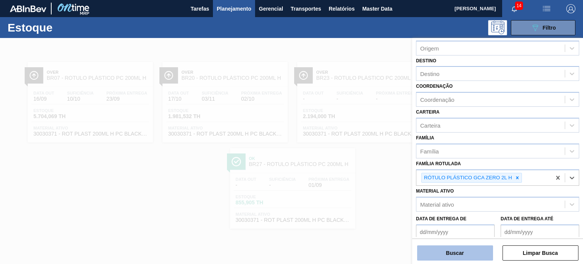
click at [472, 248] on button "Buscar" at bounding box center [455, 252] width 76 height 15
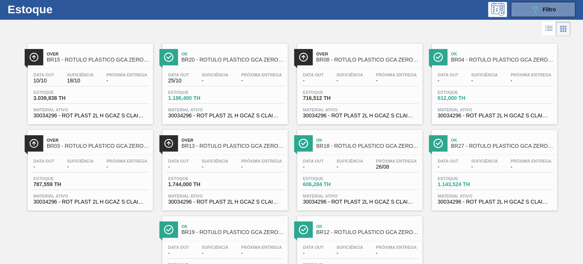
scroll to position [0, 0]
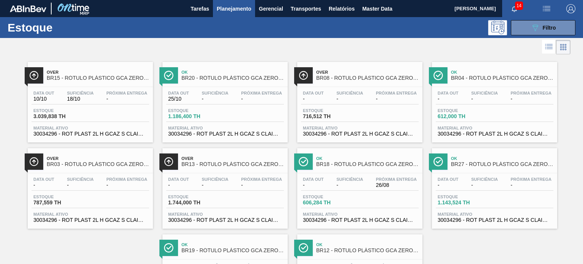
drag, startPoint x: 523, startPoint y: 28, endPoint x: 528, endPoint y: 71, distance: 42.7
click at [523, 28] on button "089F7B8B-B2A5-4AFE-B5C0-19BA573D28AC Filtro" at bounding box center [543, 27] width 64 height 15
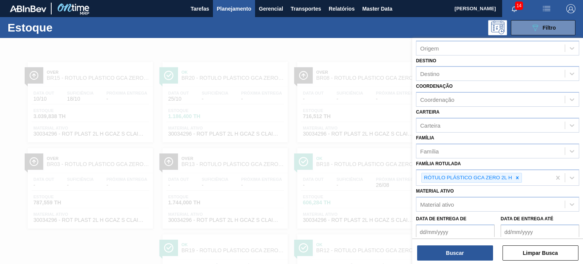
click at [275, 58] on div at bounding box center [291, 170] width 583 height 264
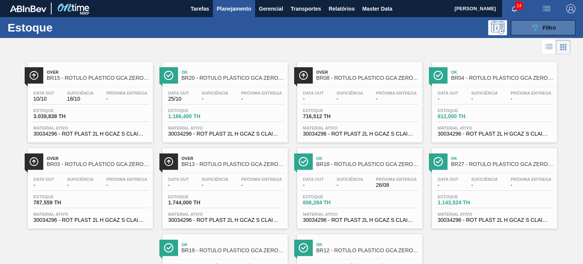
click at [530, 30] on icon "089F7B8B-B2A5-4AFE-B5C0-19BA573D28AC" at bounding box center [534, 27] width 9 height 9
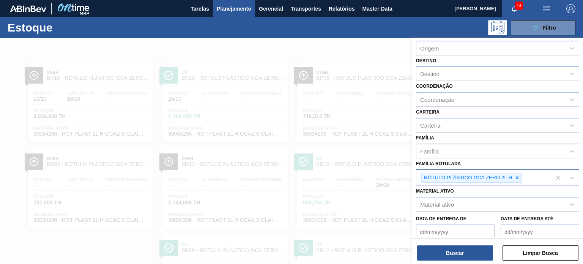
click at [517, 174] on div at bounding box center [517, 177] width 8 height 9
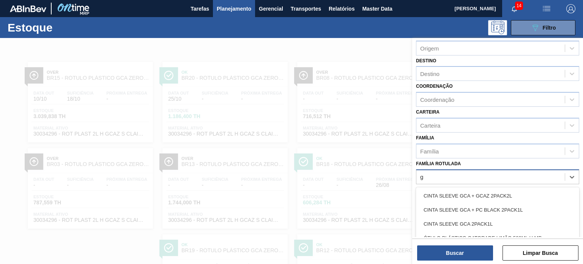
scroll to position [38, 0]
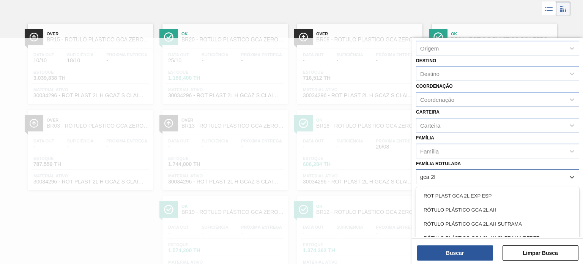
type Rotulada "gca 2l h"
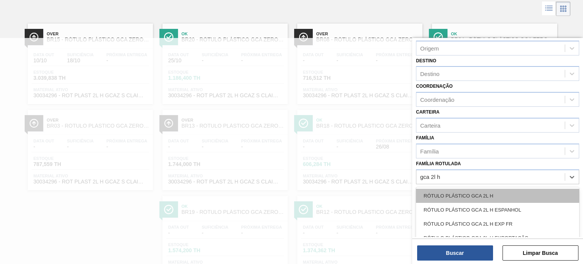
click at [489, 194] on div "RÓTULO PLÁSTICO GCA 2L H" at bounding box center [497, 196] width 163 height 14
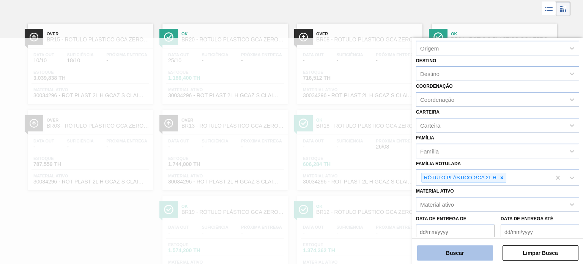
click at [476, 252] on button "Buscar" at bounding box center [455, 252] width 76 height 15
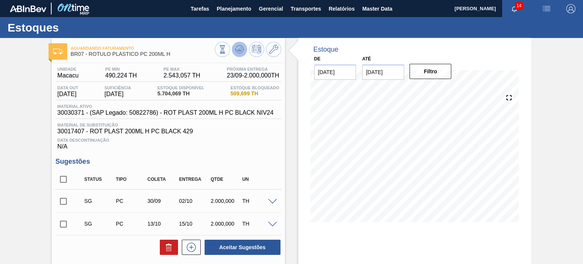
click at [238, 53] on icon at bounding box center [239, 49] width 9 height 9
drag, startPoint x: 176, startPoint y: 60, endPoint x: 88, endPoint y: 57, distance: 87.7
click at [88, 57] on div "Aguardando Faturamento BR07 - RÓTULO PLÁSTICO PC 200ML H Unidade Macacu PE MIN …" at bounding box center [168, 201] width 233 height 327
copy span "RÓTULO PLÁSTICO PC 200ML H"
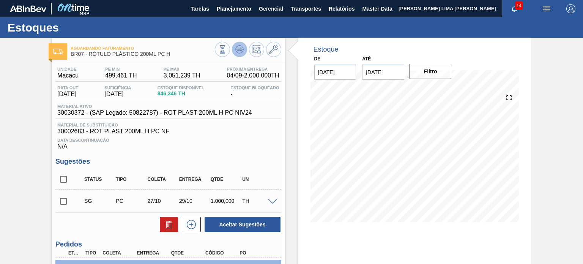
click at [243, 50] on button at bounding box center [239, 49] width 15 height 15
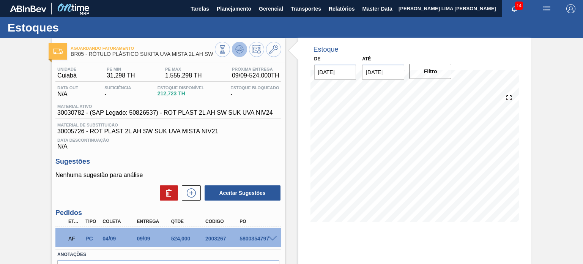
click at [239, 46] on icon at bounding box center [240, 48] width 8 height 4
click at [216, 234] on div "AF PC 04/09 09/09 524,000 2003267 5800354797" at bounding box center [165, 237] width 205 height 15
click at [215, 234] on div "AF PC 04/09 09/09 524,000 2003267 5800354797" at bounding box center [165, 237] width 205 height 15
copy div "2003267"
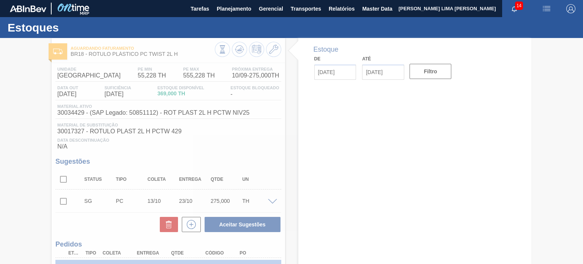
click at [571, 118] on div at bounding box center [291, 151] width 583 height 226
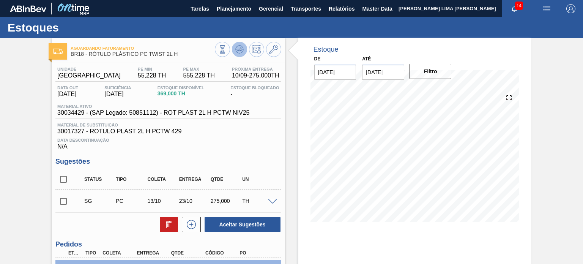
click at [239, 52] on icon at bounding box center [239, 49] width 9 height 9
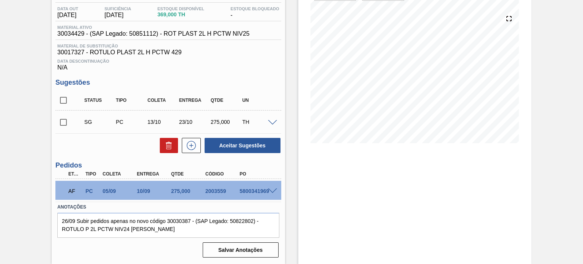
click at [269, 193] on div "5800341969" at bounding box center [256, 191] width 38 height 6
click at [272, 191] on span at bounding box center [272, 191] width 9 height 6
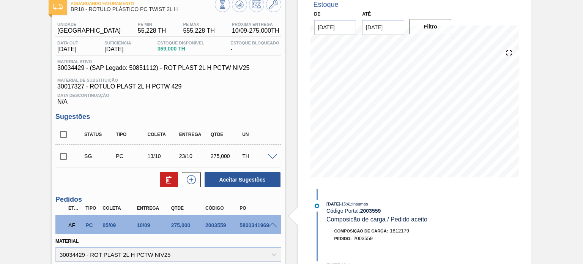
scroll to position [76, 0]
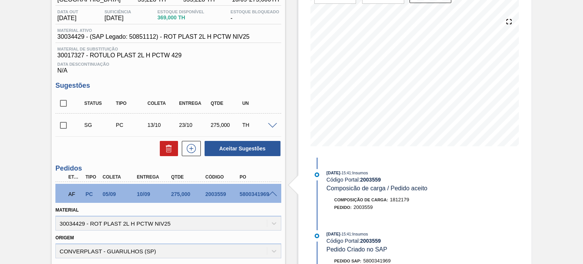
click at [215, 191] on div "2003559" at bounding box center [222, 194] width 38 height 6
copy div "2003559"
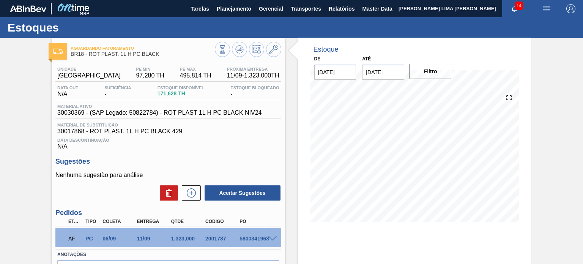
scroll to position [38, 0]
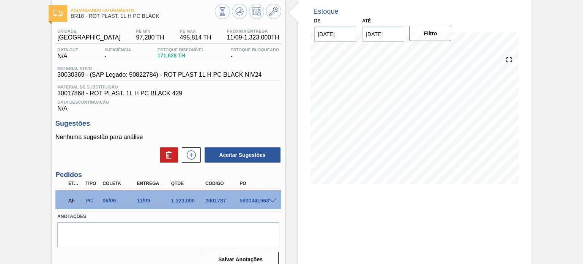
click at [220, 198] on div "2001737" at bounding box center [222, 200] width 38 height 6
click at [221, 198] on div "2001737" at bounding box center [222, 200] width 38 height 6
click at [241, 7] on icon at bounding box center [239, 11] width 9 height 9
click at [216, 201] on div "2001737" at bounding box center [222, 200] width 38 height 6
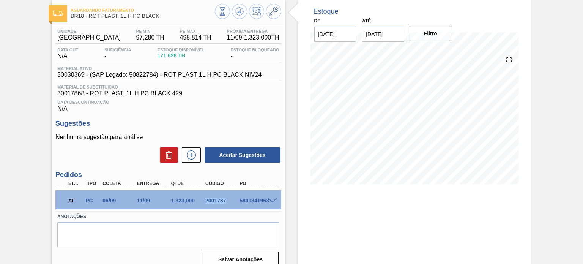
click at [216, 201] on div "2001737" at bounding box center [222, 200] width 38 height 6
copy div "2001737"
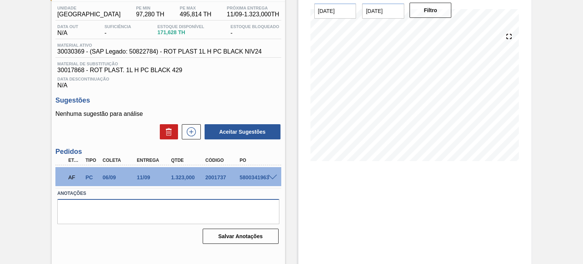
scroll to position [62, 0]
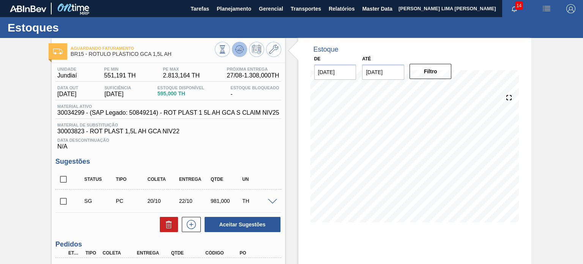
click at [234, 51] on button at bounding box center [239, 49] width 15 height 15
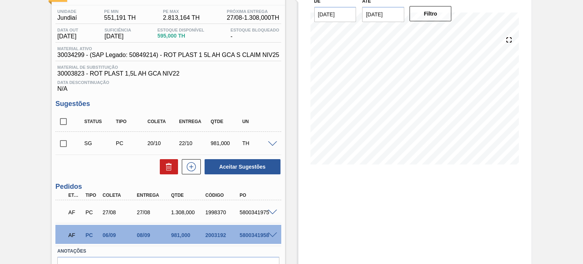
scroll to position [76, 0]
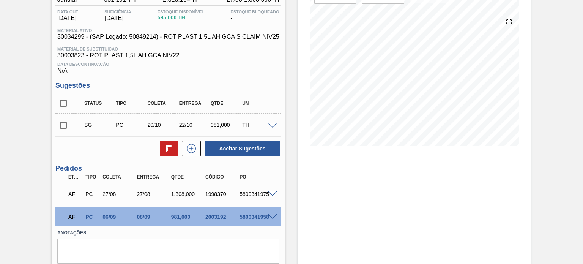
click at [220, 214] on div "2003192" at bounding box center [222, 217] width 38 height 6
copy div "2003192"
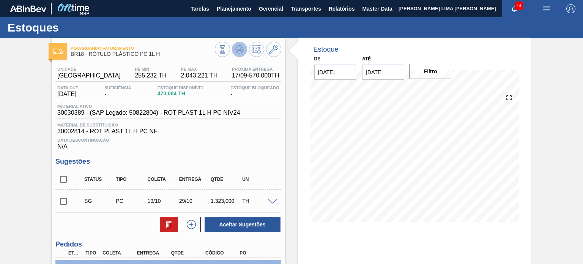
click at [236, 51] on icon at bounding box center [239, 49] width 9 height 9
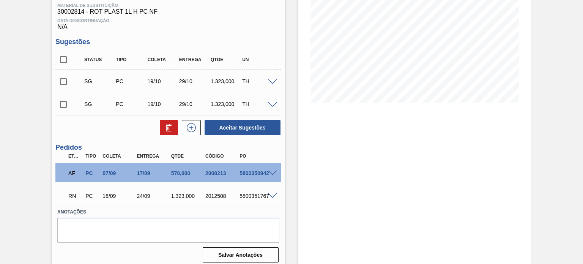
scroll to position [124, 0]
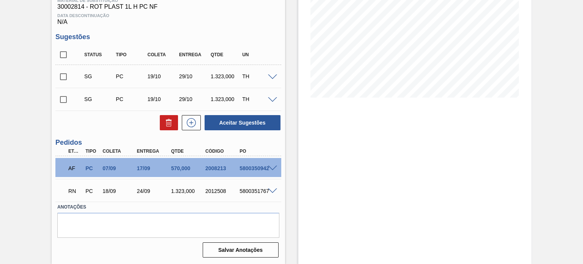
click at [269, 190] on span at bounding box center [272, 191] width 9 height 6
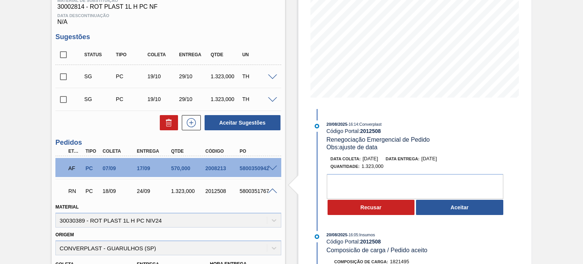
click at [148, 191] on div "24/09" at bounding box center [154, 191] width 38 height 6
click at [432, 157] on span "[DATE]" at bounding box center [429, 159] width 16 height 6
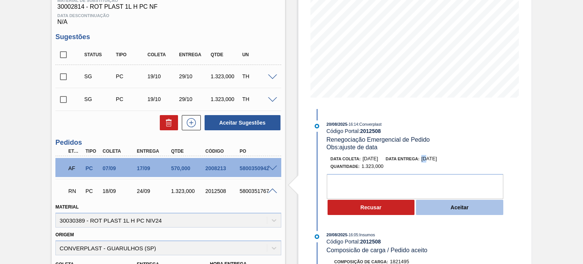
click at [444, 207] on button "Aceitar" at bounding box center [459, 207] width 87 height 15
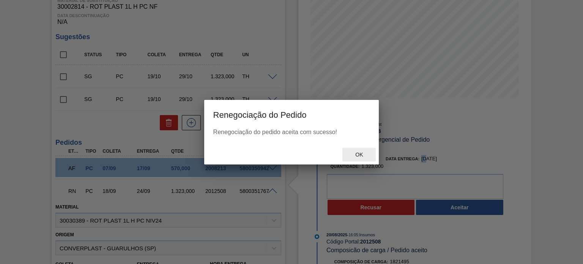
click at [358, 154] on span "Ok" at bounding box center [359, 154] width 20 height 6
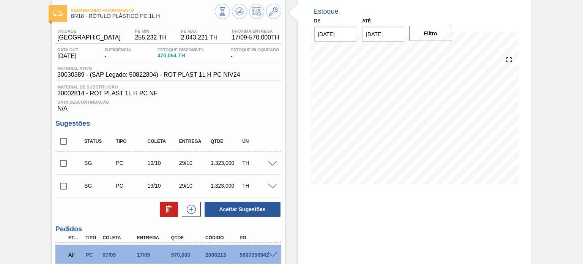
scroll to position [114, 0]
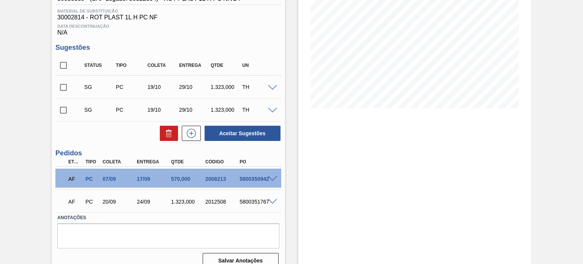
click at [219, 180] on div "2008213" at bounding box center [222, 179] width 38 height 6
copy div "2008213"
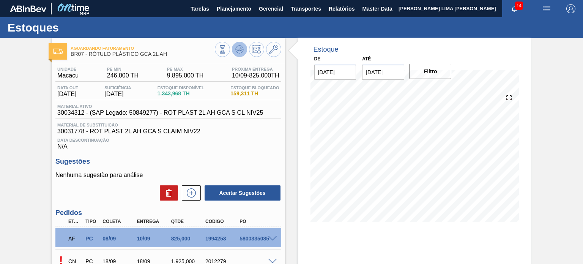
click at [238, 43] on button at bounding box center [239, 49] width 15 height 15
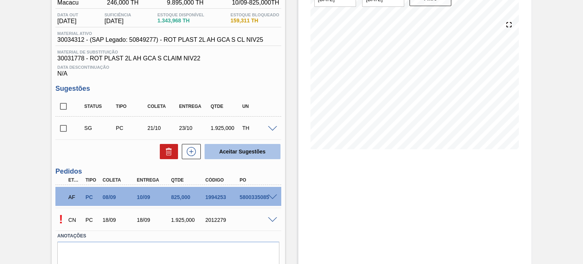
scroll to position [76, 0]
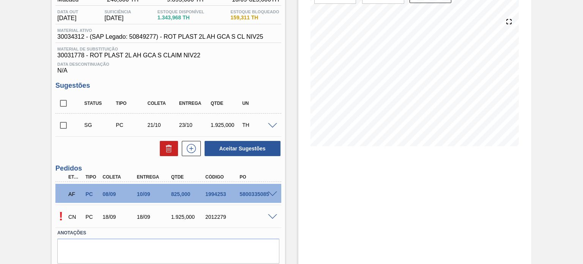
click at [141, 193] on div "10/09" at bounding box center [154, 194] width 38 height 6
click at [266, 218] on div at bounding box center [273, 216] width 15 height 6
click at [268, 218] on span at bounding box center [272, 217] width 9 height 6
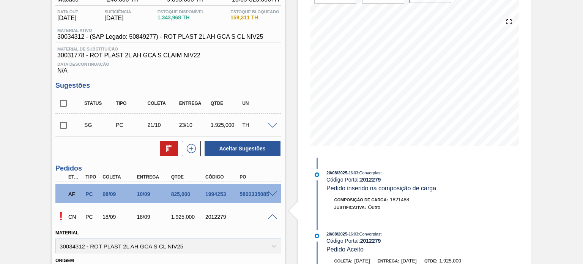
click at [218, 191] on div "1994253" at bounding box center [222, 194] width 38 height 6
copy div "1994253"
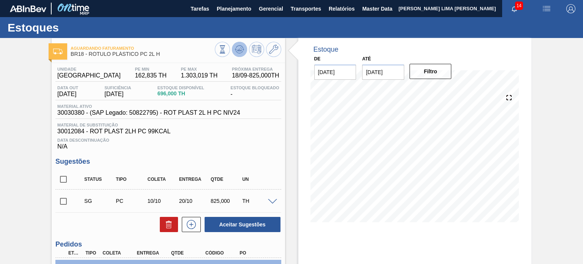
click at [240, 53] on icon at bounding box center [239, 49] width 9 height 9
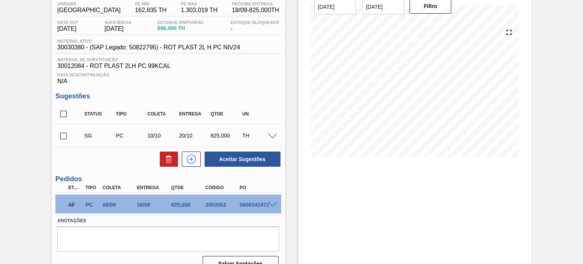
scroll to position [79, 0]
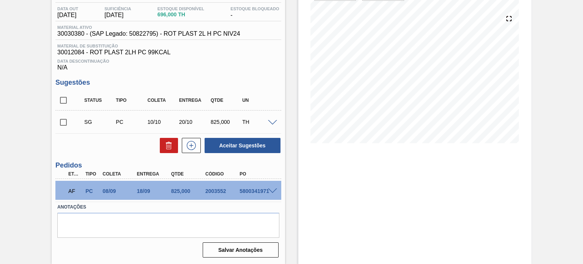
click at [211, 192] on div "2003552" at bounding box center [222, 191] width 38 height 6
copy div "2003552"
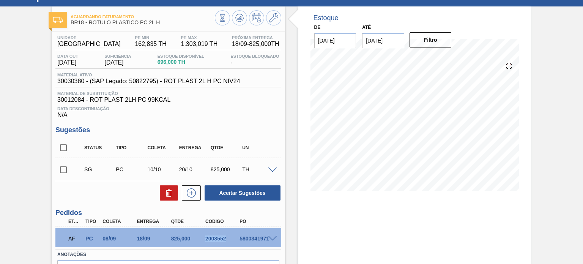
scroll to position [3, 0]
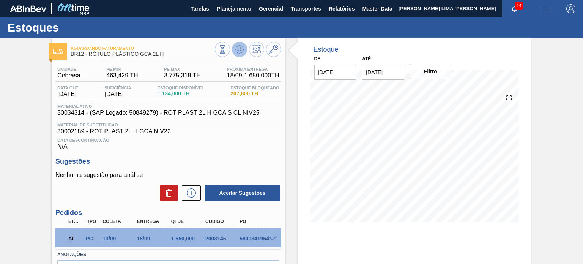
click at [235, 50] on icon at bounding box center [239, 49] width 9 height 9
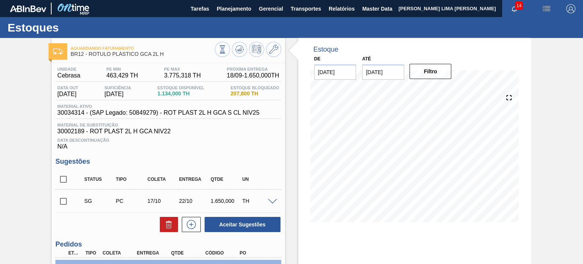
scroll to position [79, 0]
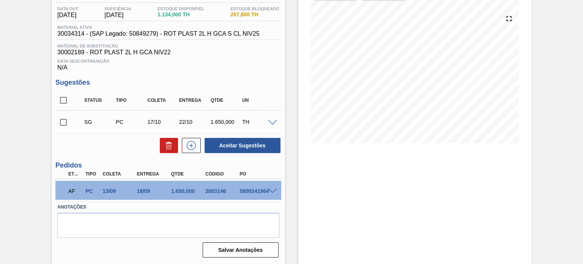
click at [149, 188] on div "18/09" at bounding box center [154, 191] width 38 height 6
click at [213, 192] on div "2003146" at bounding box center [222, 191] width 38 height 6
copy div "2003146"
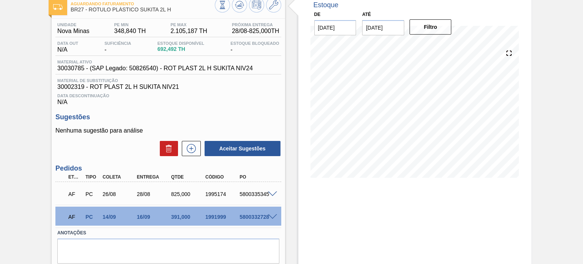
scroll to position [32, 0]
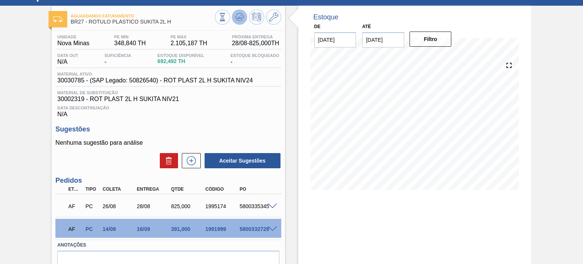
click at [235, 22] on button at bounding box center [239, 16] width 15 height 15
click at [221, 229] on div "1991999" at bounding box center [222, 229] width 38 height 6
copy div "1991999"
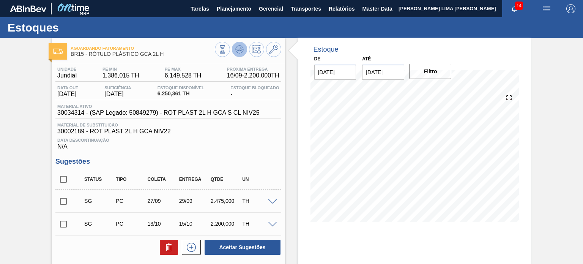
click at [239, 50] on icon at bounding box center [239, 50] width 1 height 2
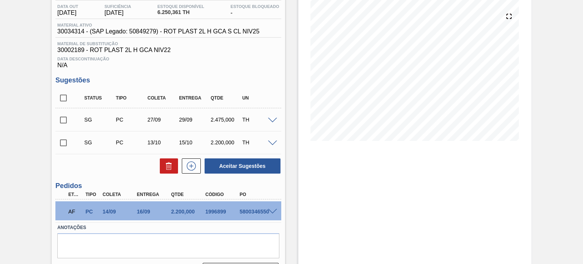
scroll to position [64, 0]
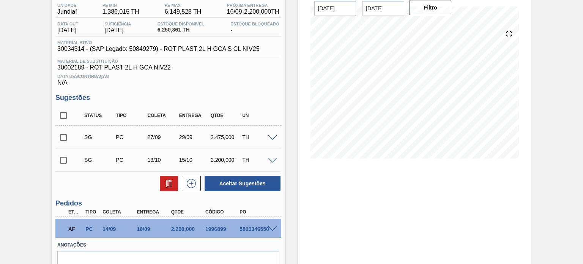
click at [218, 229] on div "1996899" at bounding box center [222, 229] width 38 height 6
click at [218, 228] on div "1996899" at bounding box center [222, 229] width 38 height 6
copy div "1996899"
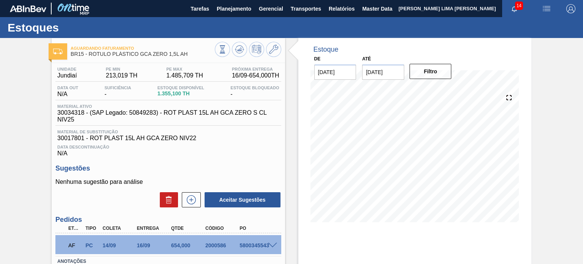
click at [223, 247] on div "2000586" at bounding box center [222, 245] width 38 height 6
copy div "2000586"
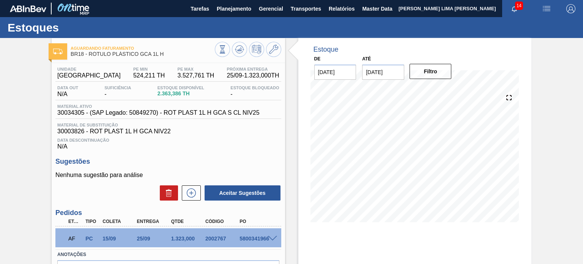
scroll to position [38, 0]
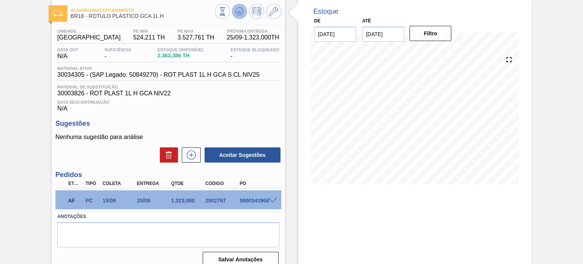
click at [244, 16] on button at bounding box center [239, 11] width 15 height 15
click at [148, 201] on div "25/09" at bounding box center [154, 200] width 38 height 6
click at [208, 200] on div "2002767" at bounding box center [222, 200] width 38 height 6
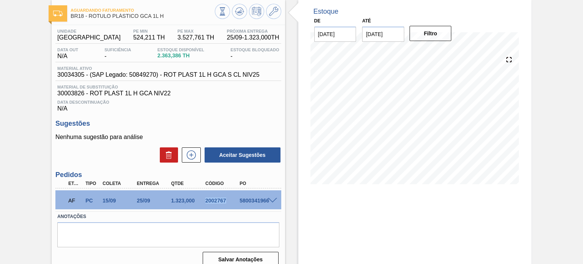
copy div "2002767"
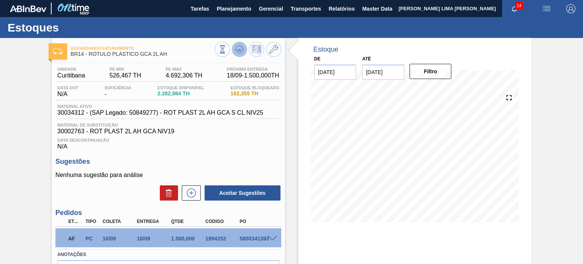
click at [235, 51] on icon at bounding box center [239, 49] width 9 height 9
click at [217, 234] on div "AF PC 16/09 18/09 1.500,000 1994252 5800341393" at bounding box center [165, 237] width 205 height 15
click at [217, 235] on div "AF PC 16/09 18/09 1.500,000 1994252 5800341393" at bounding box center [165, 237] width 205 height 15
copy div "1994252"
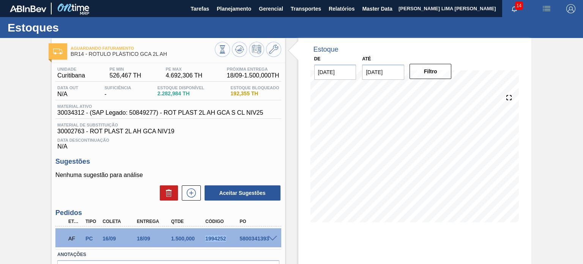
click at [214, 241] on div "1994252" at bounding box center [222, 238] width 38 height 6
copy div "1994252"
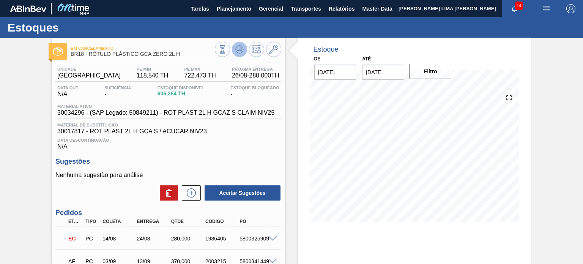
click at [241, 50] on icon at bounding box center [239, 49] width 9 height 9
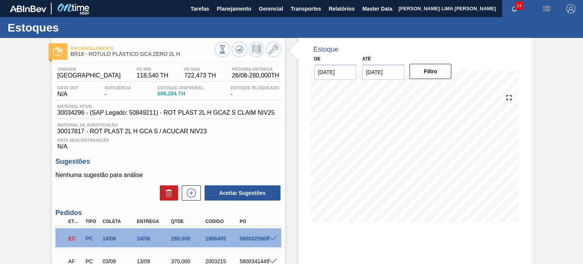
scroll to position [70, 0]
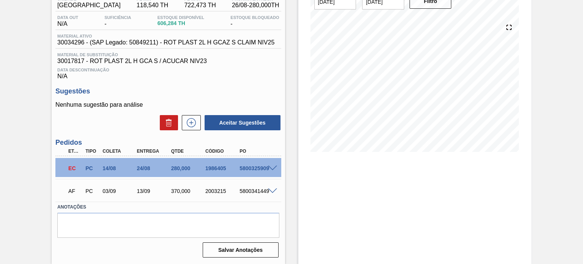
click at [271, 166] on span at bounding box center [272, 168] width 9 height 6
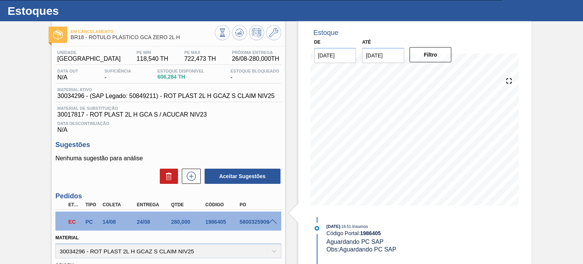
scroll to position [0, 0]
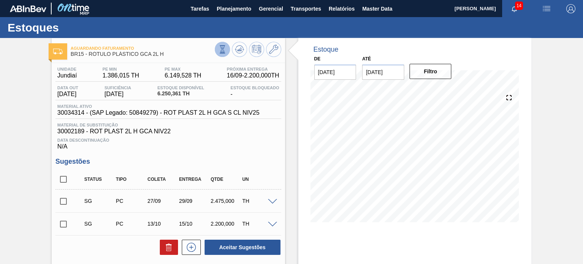
click at [220, 50] on icon at bounding box center [222, 49] width 8 height 8
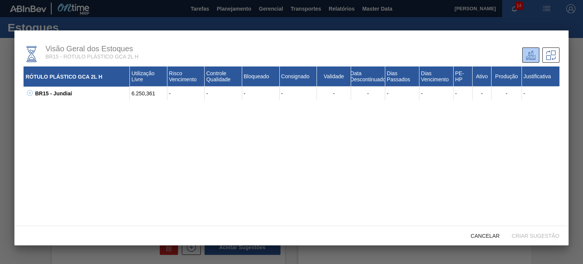
click at [32, 92] on icon at bounding box center [30, 93] width 6 height 6
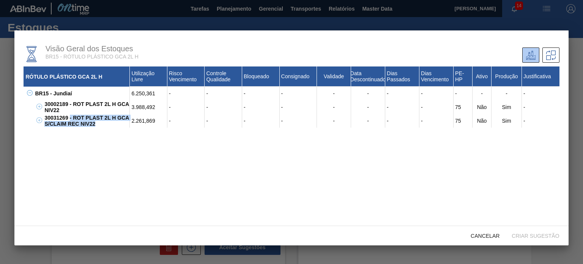
drag, startPoint x: 96, startPoint y: 126, endPoint x: 69, endPoint y: 118, distance: 27.9
click at [69, 118] on div "30031269 - ROT PLAST 2L H GCA S/CLAIM REC NIV22" at bounding box center [85, 121] width 87 height 14
click at [83, 121] on div "30031269 - ROT PLAST 2L H GCA S/CLAIM REC NIV22" at bounding box center [85, 121] width 87 height 14
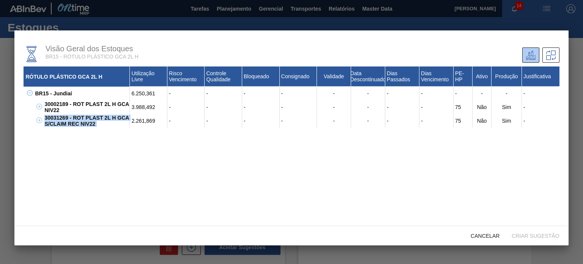
click at [83, 121] on div "30031269 - ROT PLAST 2L H GCA S/CLAIM REC NIV22" at bounding box center [85, 121] width 87 height 14
click at [153, 153] on div "RÓTULO PLÁSTICO GCA 2L H Utilização Livre Risco Vencimento Controle Qualidade B…" at bounding box center [291, 158] width 535 height 185
click at [475, 240] on div "Cancelar" at bounding box center [484, 235] width 41 height 14
